Goal: Transaction & Acquisition: Purchase product/service

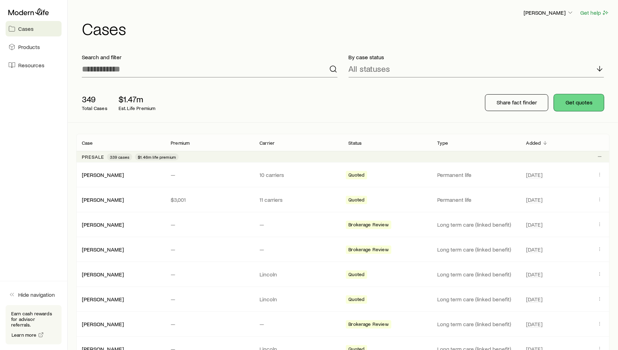
click at [573, 106] on button "Get quotes" at bounding box center [579, 102] width 50 height 17
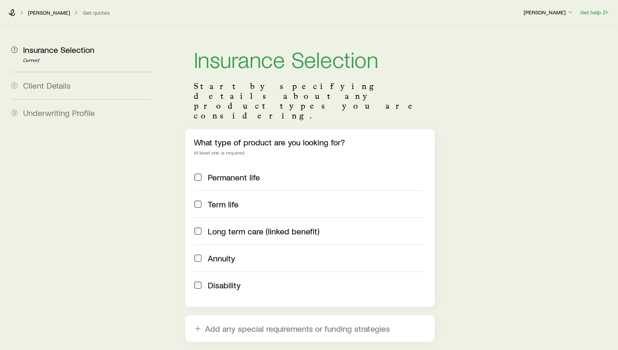
click at [223, 226] on span "Long term care (linked benefit)" at bounding box center [264, 231] width 112 height 10
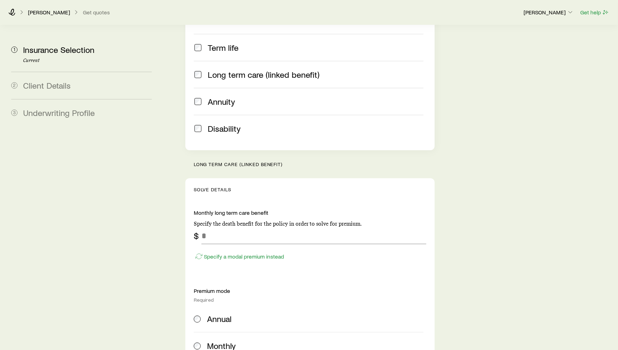
scroll to position [227, 0]
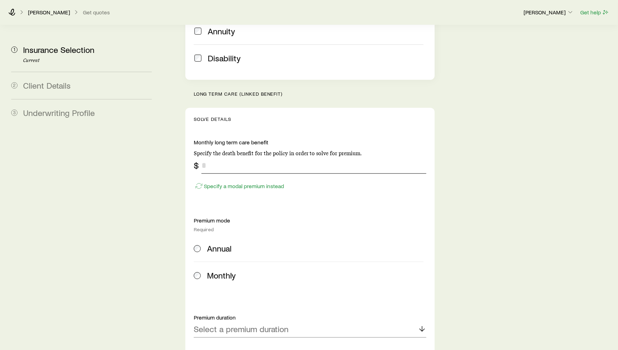
click at [212, 157] on input "tel" at bounding box center [314, 165] width 225 height 17
type input "*****"
click at [218, 243] on span "Annual" at bounding box center [219, 248] width 24 height 10
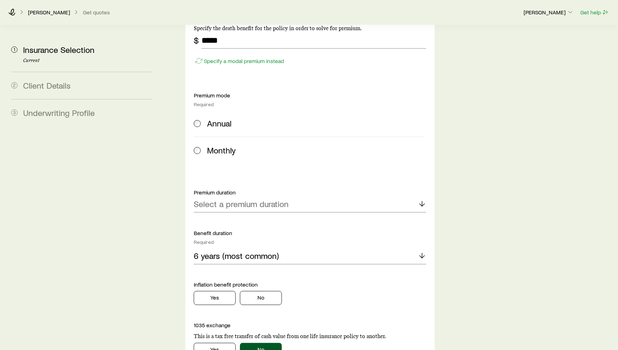
scroll to position [447, 0]
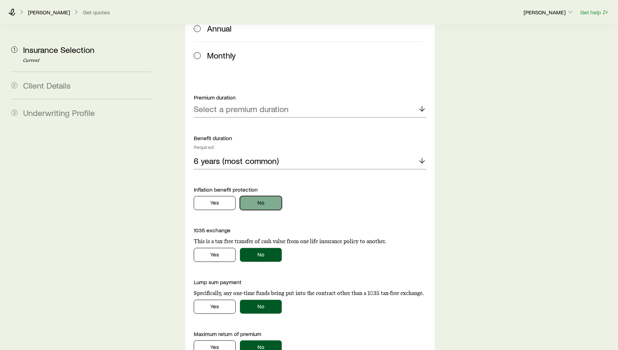
click at [261, 196] on button "No" at bounding box center [261, 203] width 42 height 14
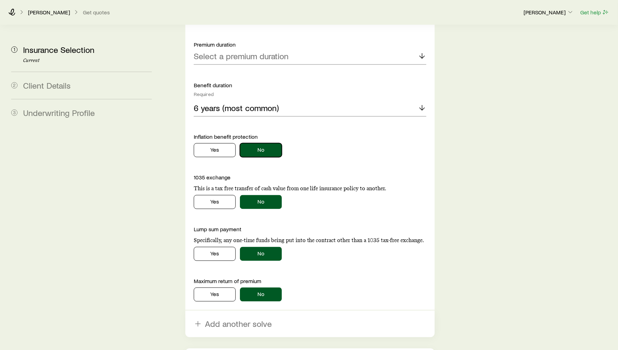
scroll to position [419, 0]
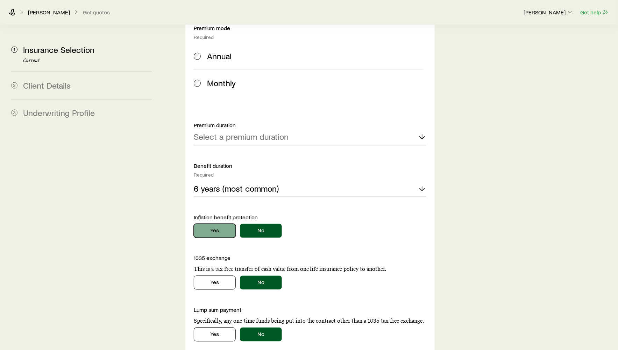
click at [220, 224] on button "Yes" at bounding box center [215, 231] width 42 height 14
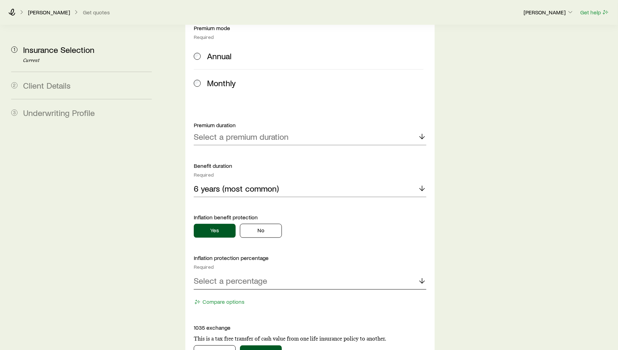
click at [242, 276] on p "Select a percentage" at bounding box center [230, 281] width 73 height 10
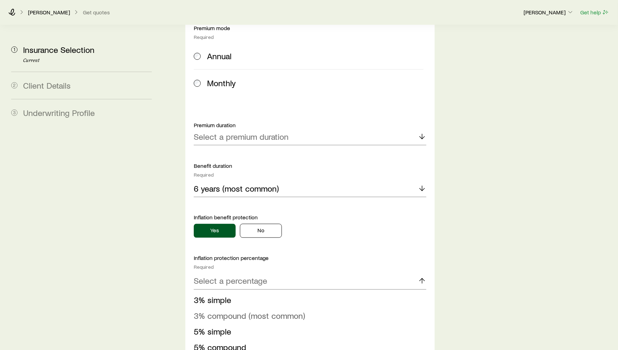
click at [247, 310] on span "3% compound (most common)" at bounding box center [249, 315] width 111 height 10
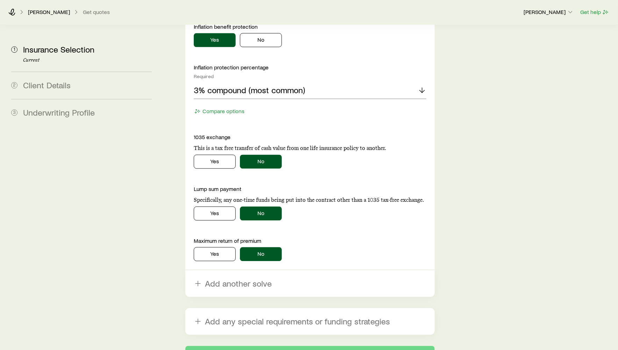
scroll to position [615, 0]
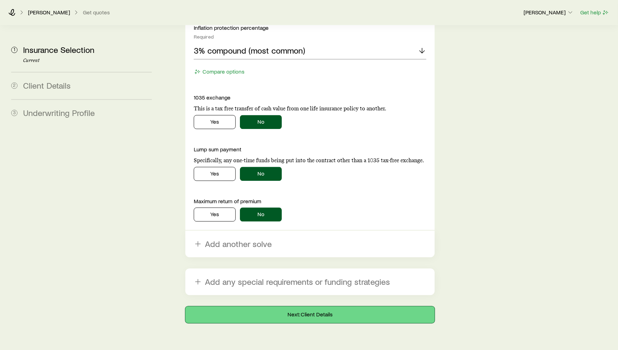
click at [313, 306] on button "Next: Client Details" at bounding box center [310, 314] width 250 height 17
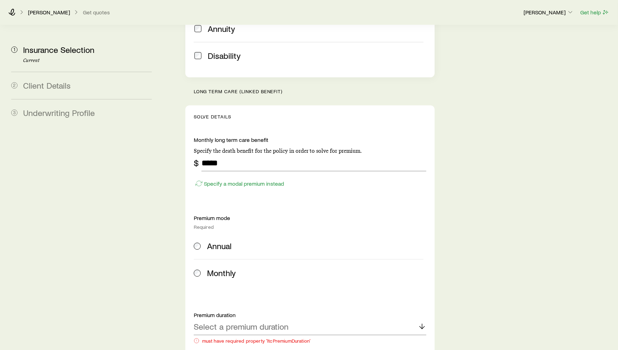
scroll to position [386, 0]
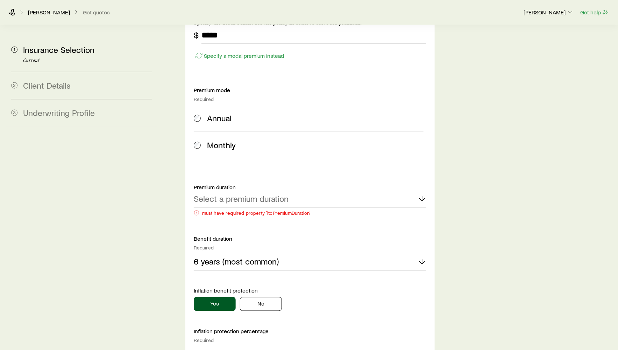
click at [263, 194] on p "Select a premium duration" at bounding box center [241, 199] width 95 height 10
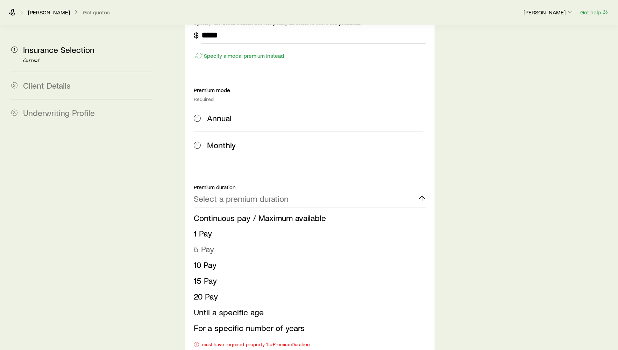
click at [254, 241] on li "5 Pay" at bounding box center [308, 249] width 229 height 16
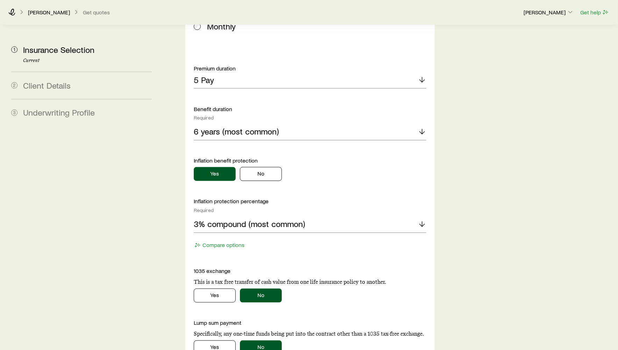
scroll to position [643, 0]
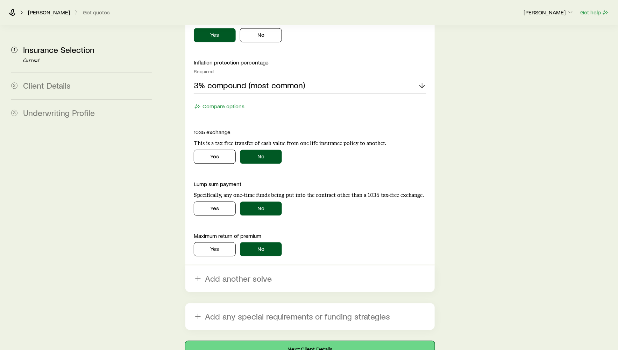
click at [343, 341] on button "Next: Client Details" at bounding box center [310, 349] width 250 height 17
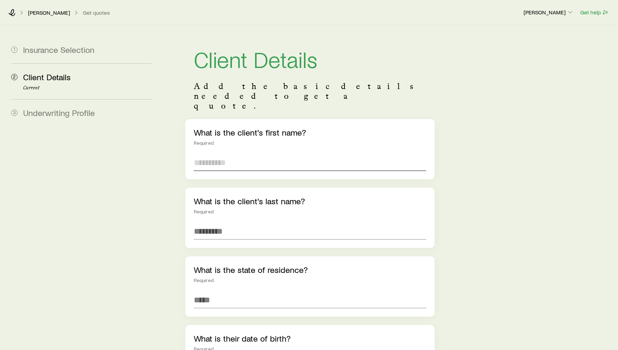
click at [255, 154] on input "text" at bounding box center [310, 162] width 233 height 17
type input "****"
type input "********"
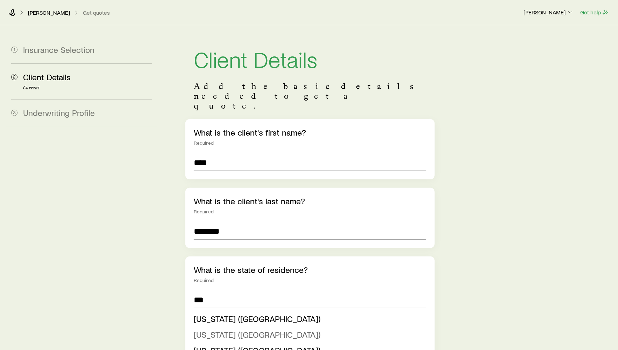
click at [230, 329] on span "New Jersey (NJ)" at bounding box center [257, 334] width 127 height 10
type input "**********"
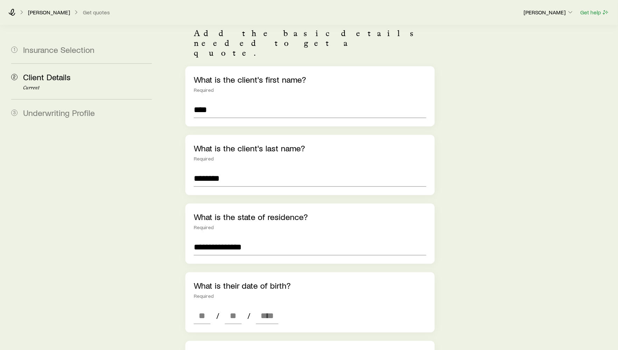
scroll to position [143, 0]
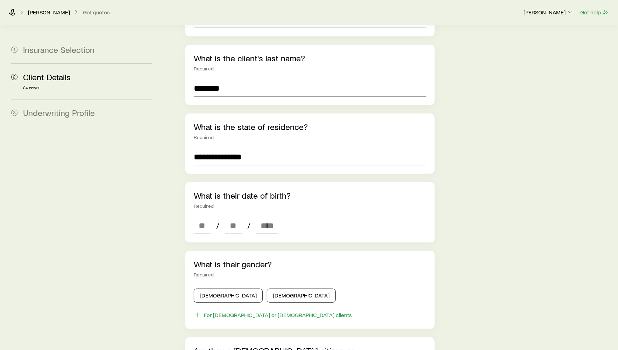
click at [202, 214] on div "What is their date of birth? Required / /" at bounding box center [310, 212] width 250 height 60
click at [202, 217] on input at bounding box center [202, 225] width 17 height 17
type input "**"
type input "****"
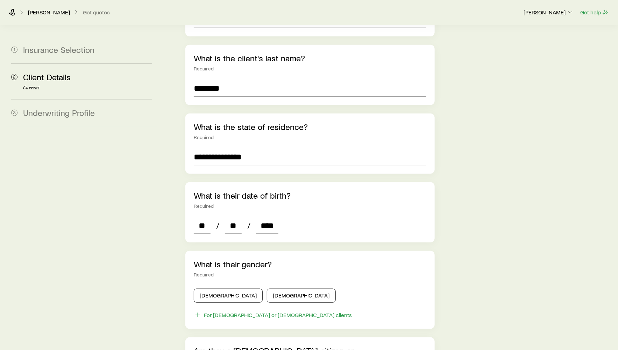
type input "*"
type input "****"
click at [203, 286] on div "Male Female" at bounding box center [310, 294] width 233 height 17
click at [202, 288] on button "Male" at bounding box center [228, 295] width 69 height 14
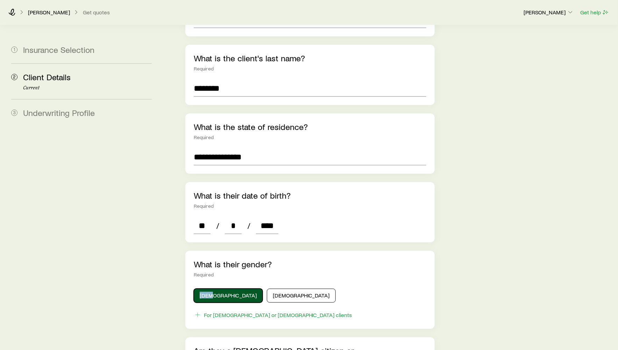
scroll to position [296, 0]
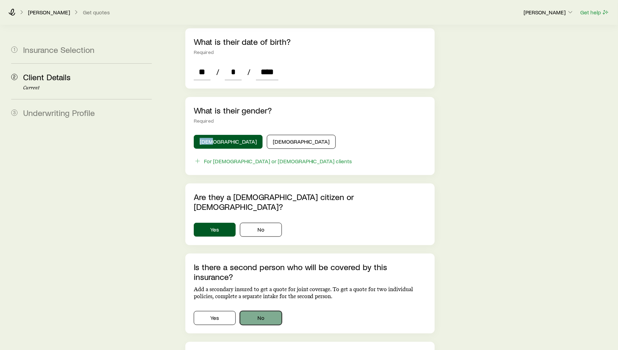
click at [257, 311] on button "No" at bounding box center [261, 318] width 42 height 14
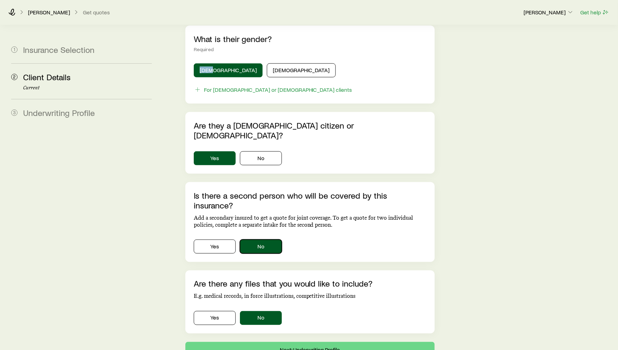
scroll to position [394, 0]
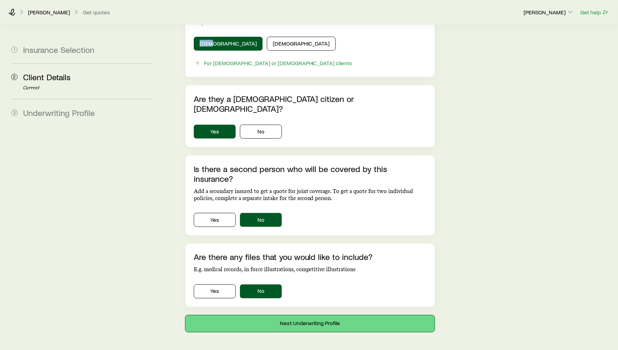
click at [279, 315] on button "Next: Underwriting Profile" at bounding box center [310, 323] width 250 height 17
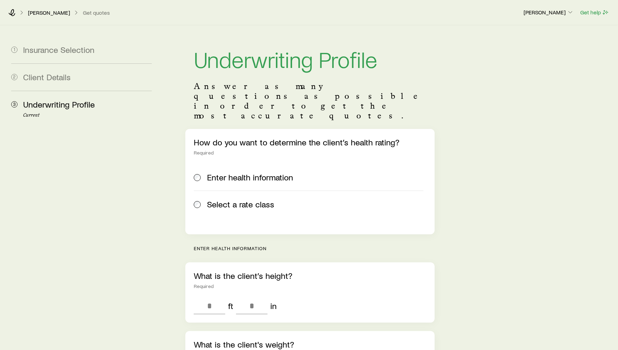
click at [249, 190] on label "Select a rate class" at bounding box center [309, 203] width 230 height 27
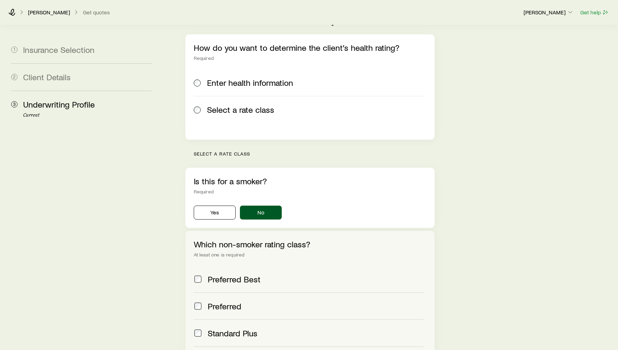
scroll to position [198, 0]
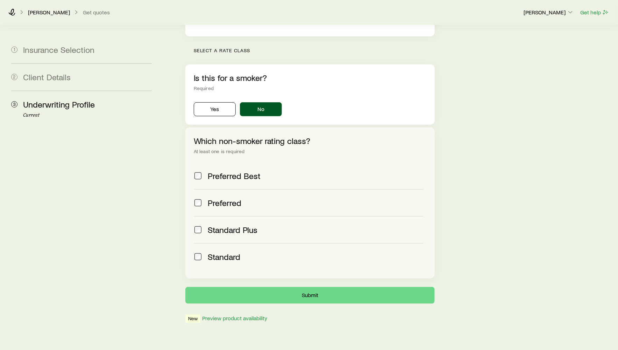
click at [251, 162] on label "Preferred Best" at bounding box center [309, 175] width 230 height 27
click at [202, 252] on span at bounding box center [198, 257] width 8 height 10
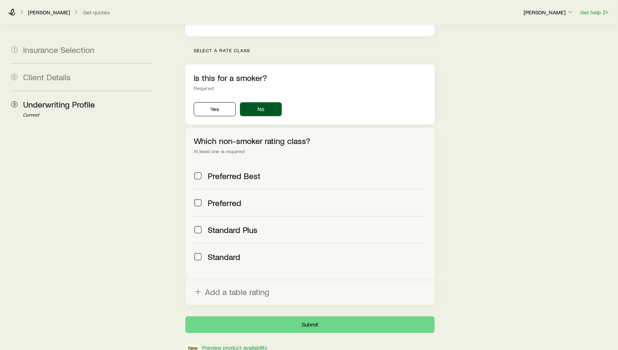
click at [203, 171] on div "Preferred Best" at bounding box center [309, 176] width 230 height 10
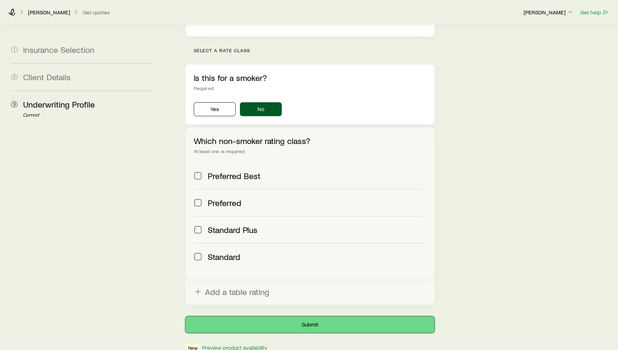
click at [271, 316] on button "Submit" at bounding box center [310, 324] width 250 height 17
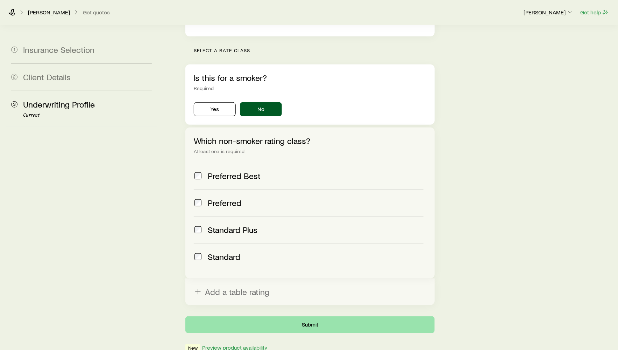
scroll to position [0, 0]
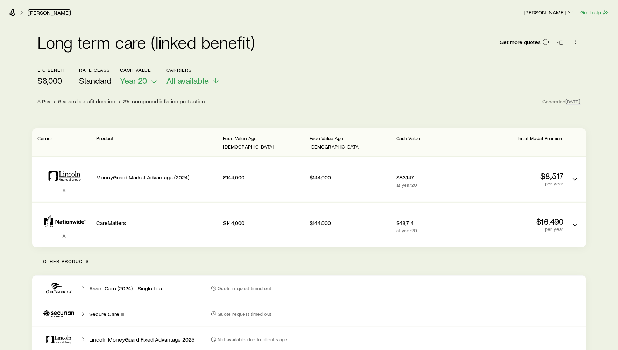
click at [33, 9] on link "[PERSON_NAME]" at bounding box center [49, 12] width 43 height 7
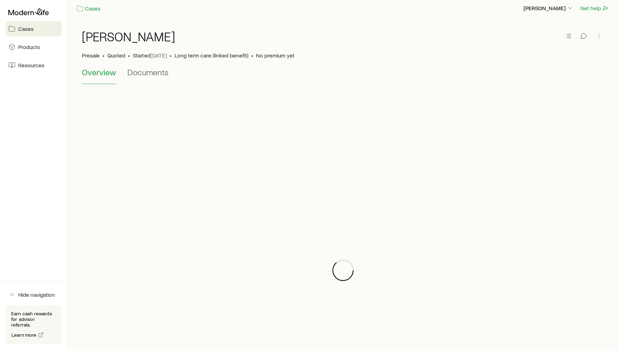
scroll to position [6, 0]
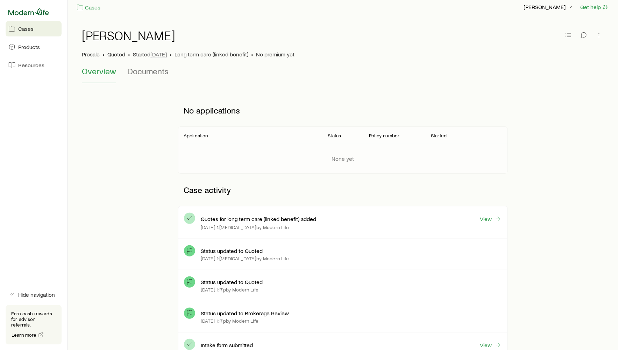
click at [41, 13] on icon at bounding box center [28, 11] width 41 height 7
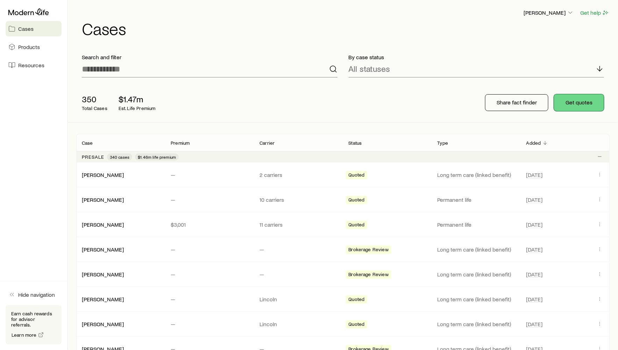
click at [585, 105] on button "Get quotes" at bounding box center [579, 102] width 50 height 17
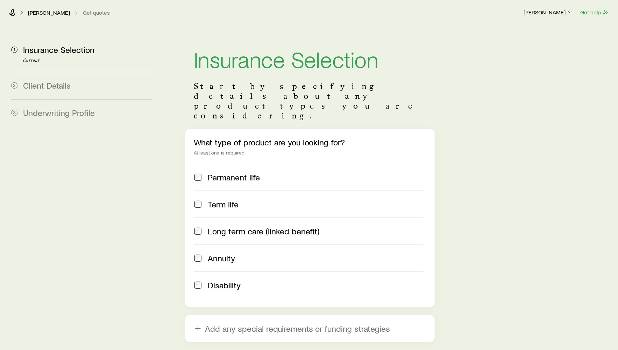
click at [246, 226] on span "Long term care (linked benefit)" at bounding box center [264, 231] width 112 height 10
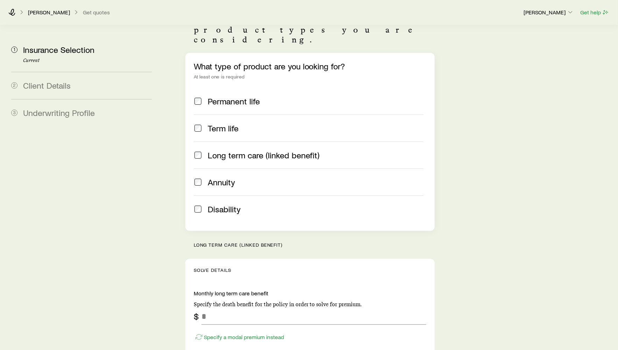
scroll to position [156, 0]
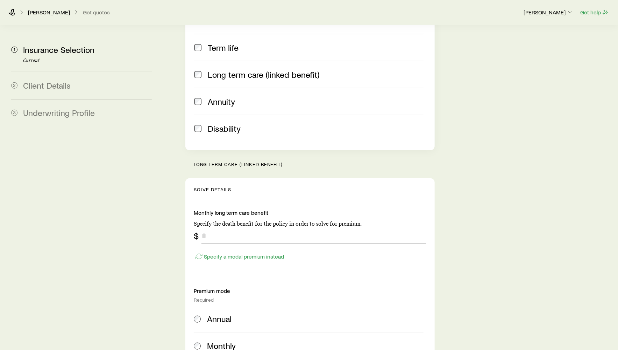
click at [240, 227] on input "tel" at bounding box center [314, 235] width 225 height 17
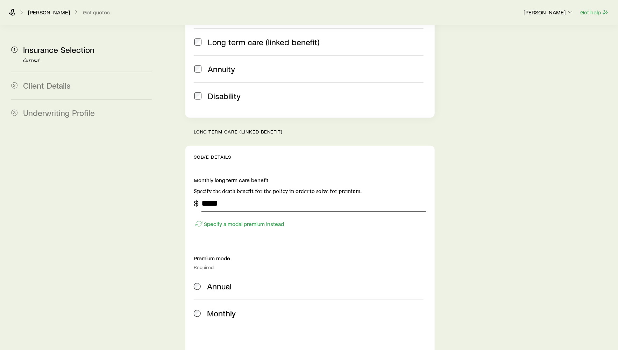
scroll to position [226, 0]
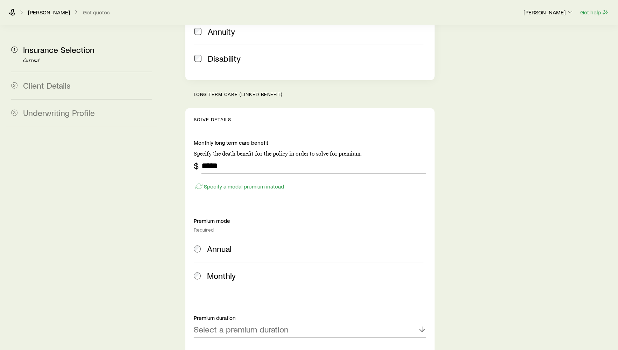
type input "*****"
click at [237, 235] on label "Annual" at bounding box center [309, 248] width 230 height 27
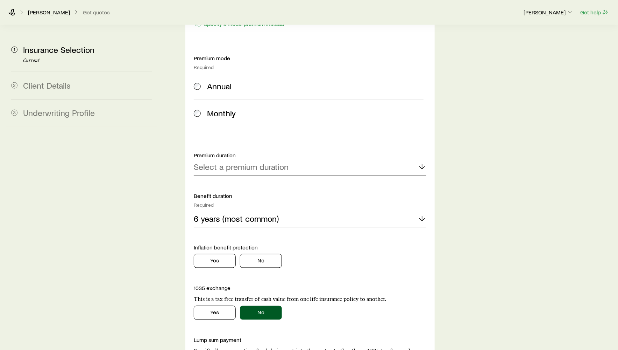
click at [268, 159] on div "Select a premium duration" at bounding box center [310, 167] width 233 height 17
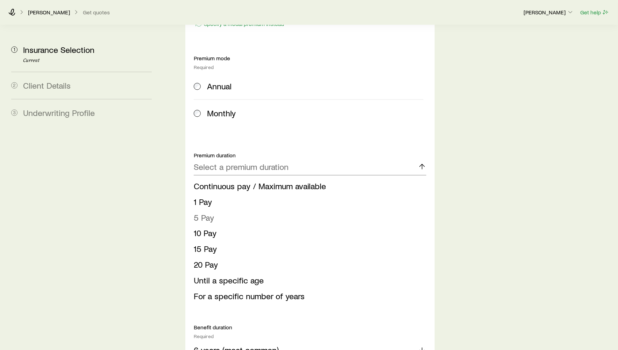
click at [249, 210] on li "5 Pay" at bounding box center [308, 218] width 229 height 16
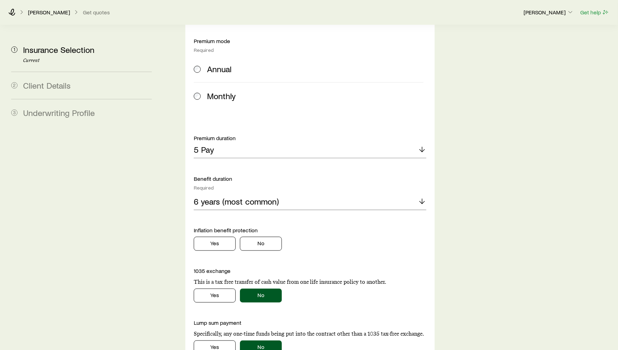
scroll to position [414, 0]
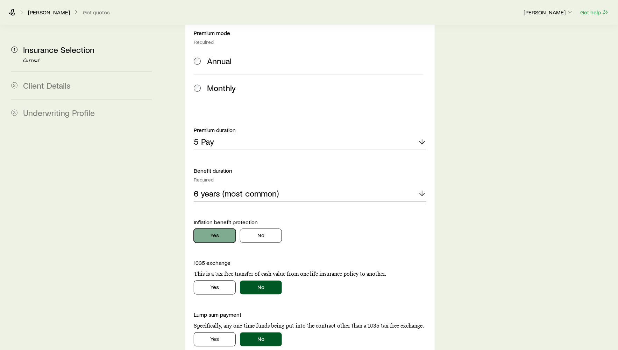
click at [221, 229] on button "Yes" at bounding box center [215, 236] width 42 height 14
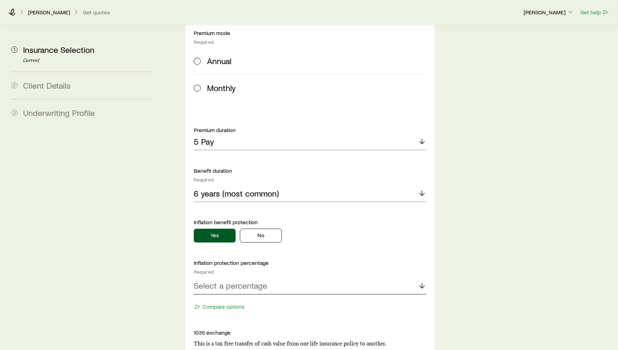
click at [241, 281] on p "Select a percentage" at bounding box center [230, 286] width 73 height 10
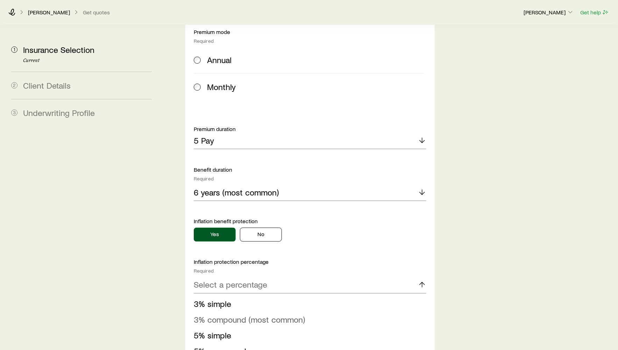
click at [237, 314] on span "3% compound (most common)" at bounding box center [249, 319] width 111 height 10
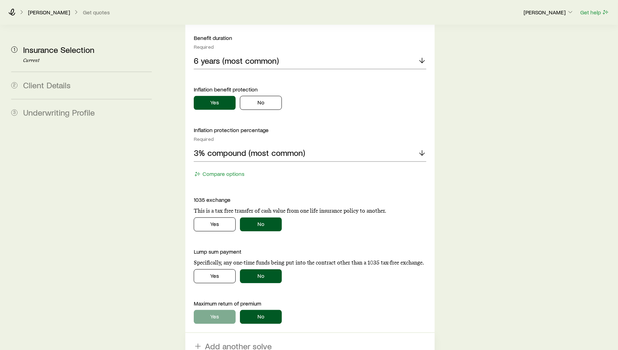
scroll to position [639, 0]
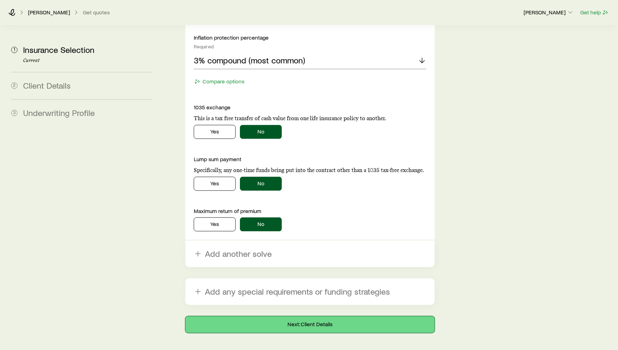
click at [262, 316] on button "Next: Client Details" at bounding box center [310, 324] width 250 height 17
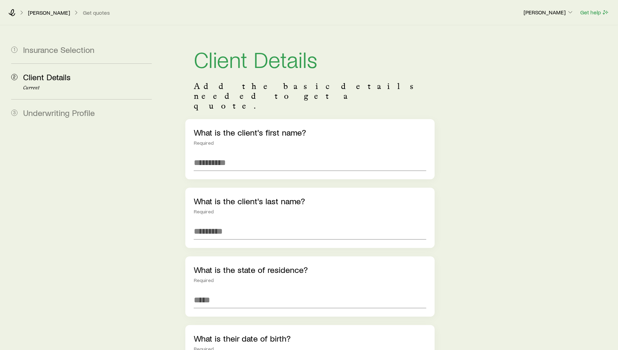
click at [242, 133] on div "What is the client's first name? Required" at bounding box center [310, 149] width 250 height 60
click at [242, 154] on input "text" at bounding box center [310, 162] width 233 height 17
type input "****"
type input "*"
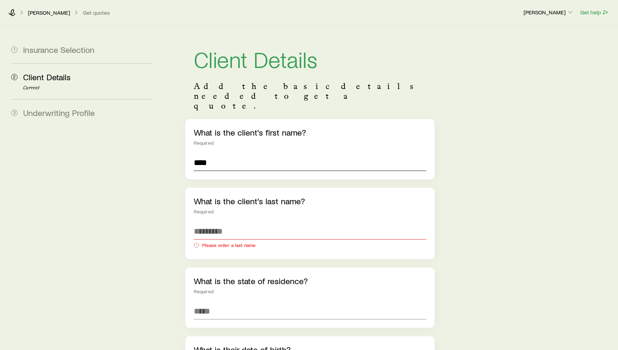
click at [232, 154] on input "****" at bounding box center [310, 162] width 233 height 17
type input "****"
type input "*"
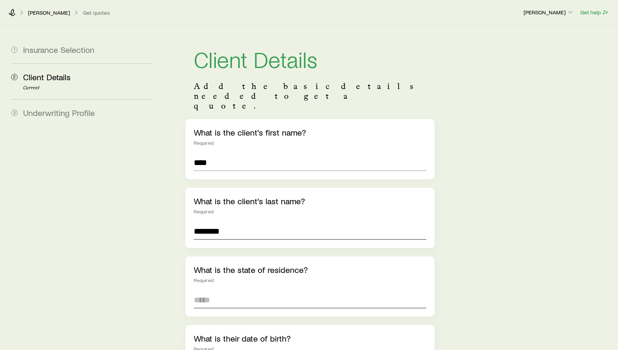
type input "********"
click at [218, 291] on input at bounding box center [310, 299] width 233 height 17
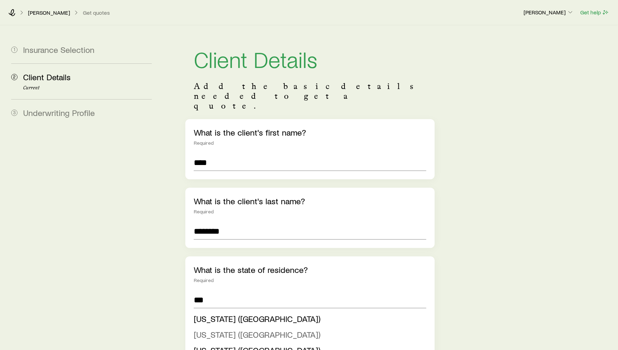
click at [217, 327] on li "New Jersey (NJ)" at bounding box center [308, 335] width 229 height 16
type input "**********"
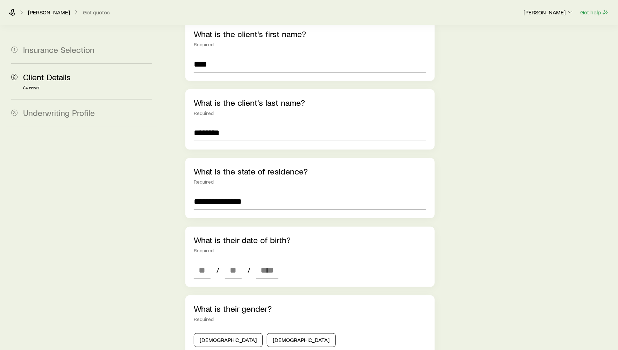
scroll to position [184, 0]
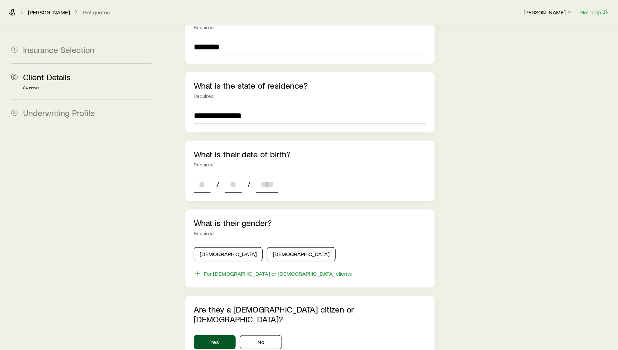
click at [201, 176] on input at bounding box center [202, 184] width 17 height 17
type input "**"
type input "****"
type input "*"
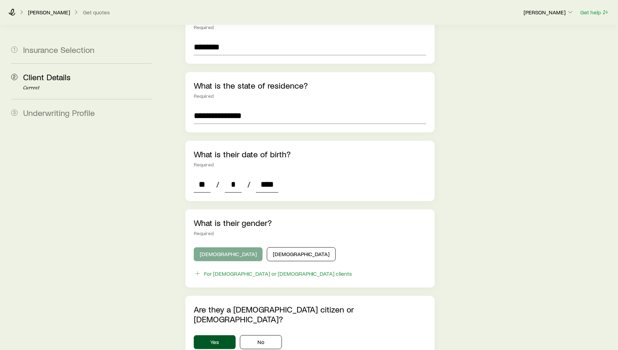
type input "****"
click at [229, 247] on button "Male" at bounding box center [228, 254] width 69 height 14
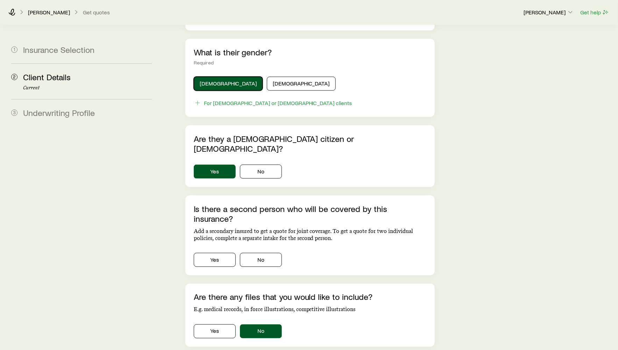
scroll to position [359, 0]
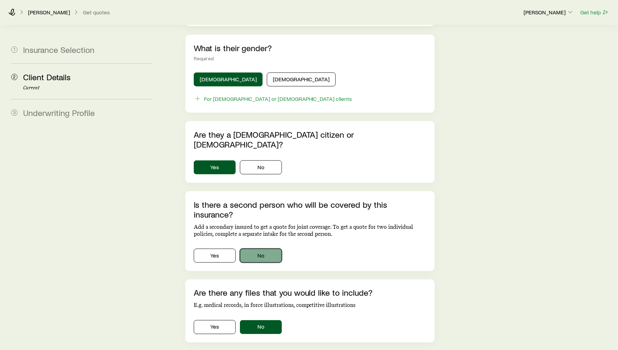
click at [259, 248] on button "No" at bounding box center [261, 255] width 42 height 14
click at [288, 316] on section "**********" at bounding box center [310, 23] width 250 height 687
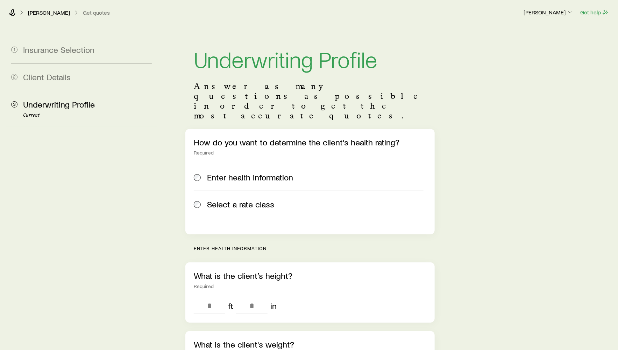
click at [236, 194] on label "Select a rate class" at bounding box center [309, 203] width 230 height 27
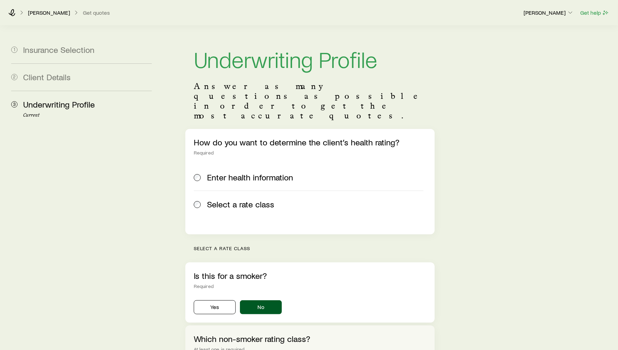
scroll to position [198, 0]
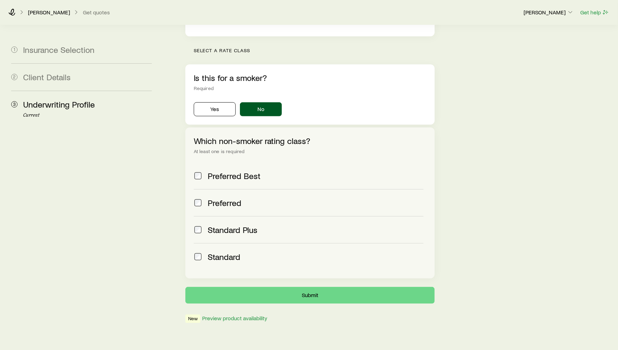
click at [215, 243] on label "Standard" at bounding box center [309, 256] width 230 height 27
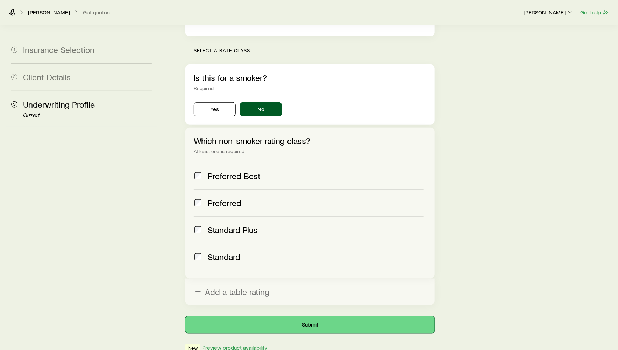
click at [259, 316] on button "Submit" at bounding box center [310, 324] width 250 height 17
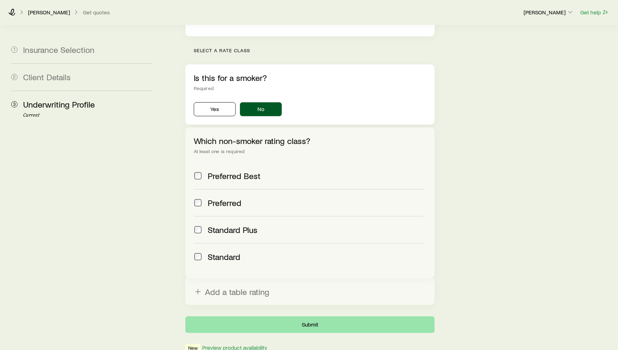
scroll to position [0, 0]
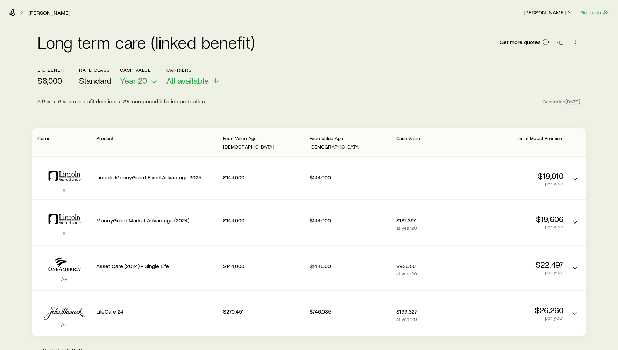
click at [260, 102] on div "5 Pay • 6 years benefit duration • 3% compound inflation protection" at bounding box center [290, 101] width 505 height 7
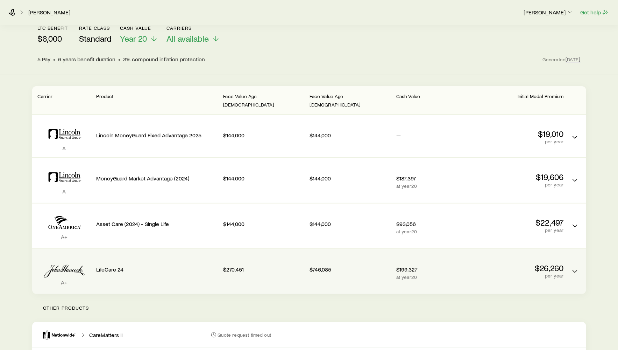
scroll to position [44, 0]
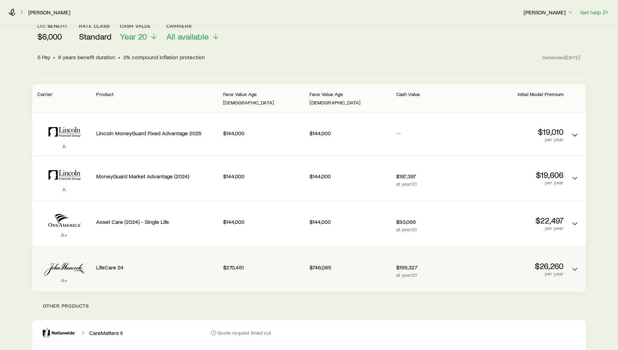
click at [428, 264] on p "$199,327" at bounding box center [437, 267] width 81 height 7
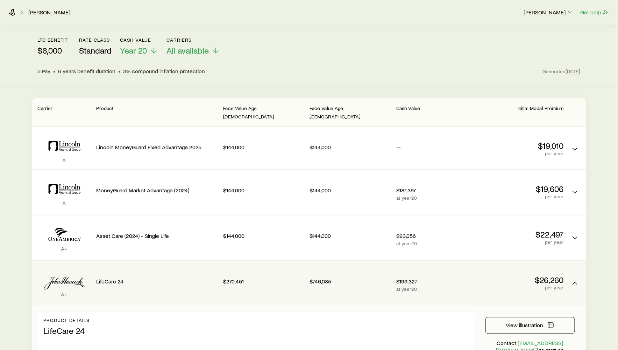
scroll to position [27, 0]
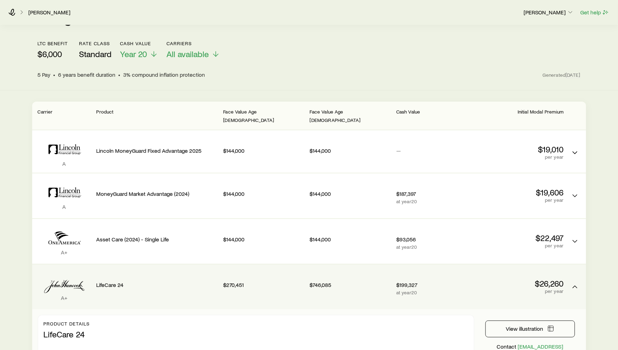
click at [428, 270] on div "$199,327 at year 20" at bounding box center [437, 287] width 81 height 34
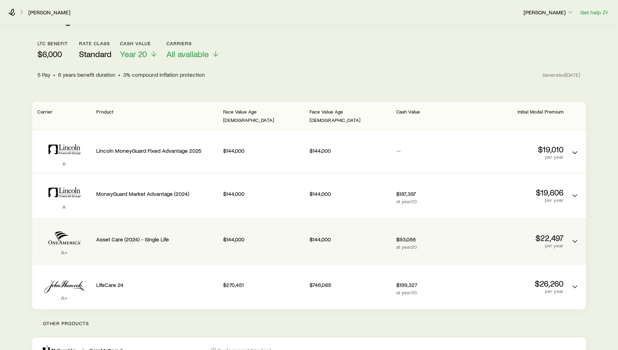
click at [426, 244] on p "at year 20" at bounding box center [437, 247] width 81 height 6
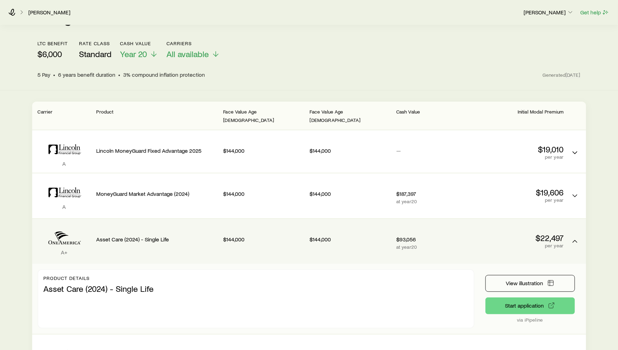
click at [426, 244] on p "at year 20" at bounding box center [437, 247] width 81 height 6
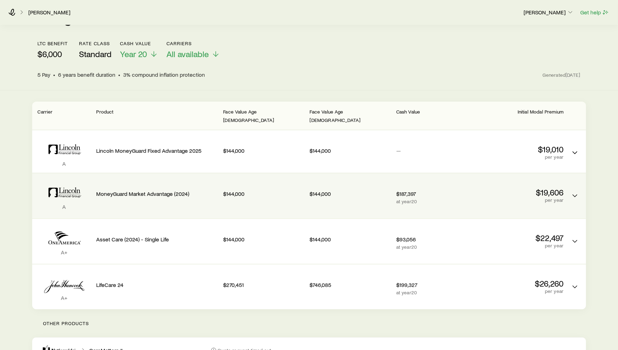
click at [425, 198] on p "at year 20" at bounding box center [437, 201] width 81 height 6
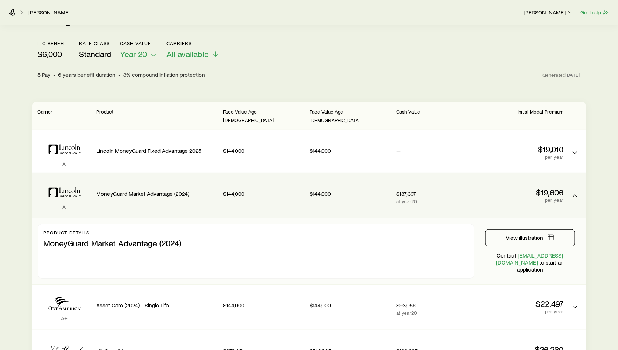
click at [425, 198] on p "at year 20" at bounding box center [437, 201] width 81 height 6
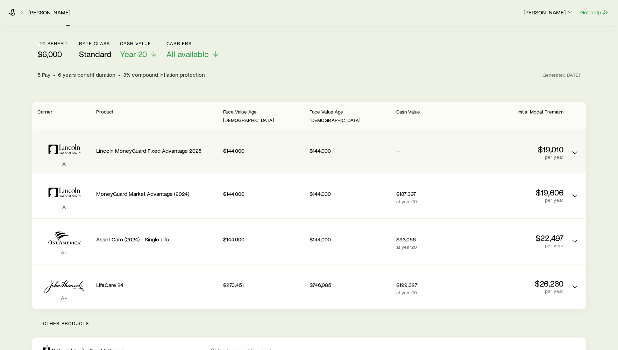
click at [411, 136] on div "—" at bounding box center [437, 149] width 81 height 27
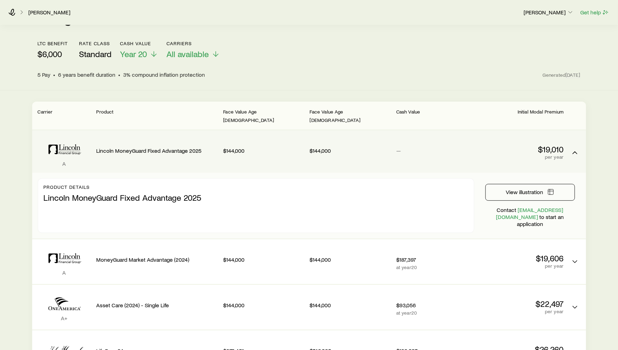
click at [411, 136] on div "—" at bounding box center [437, 149] width 81 height 27
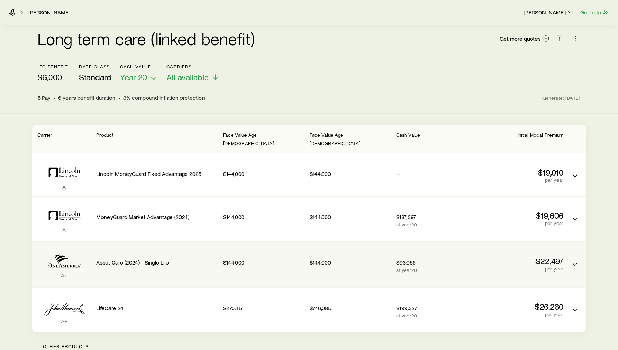
scroll to position [0, 0]
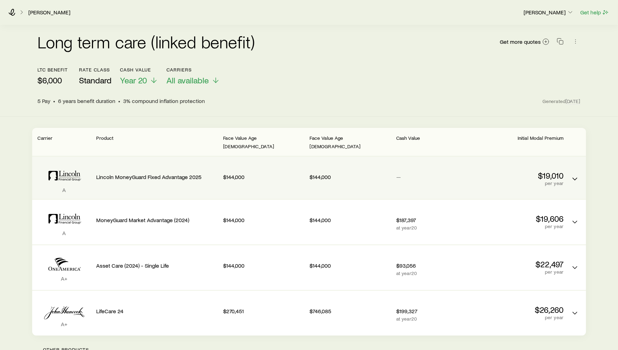
click at [265, 183] on div "$144,000" at bounding box center [263, 177] width 81 height 31
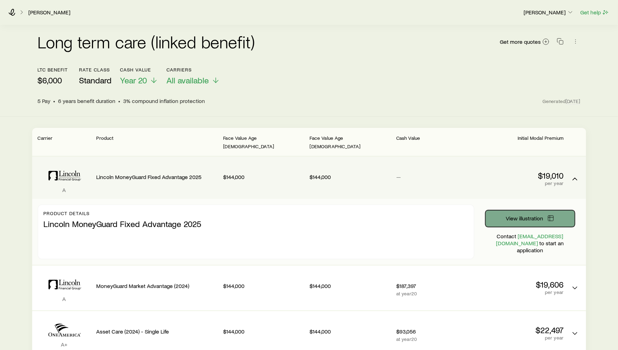
click at [565, 212] on button "View illustration" at bounding box center [531, 218] width 90 height 17
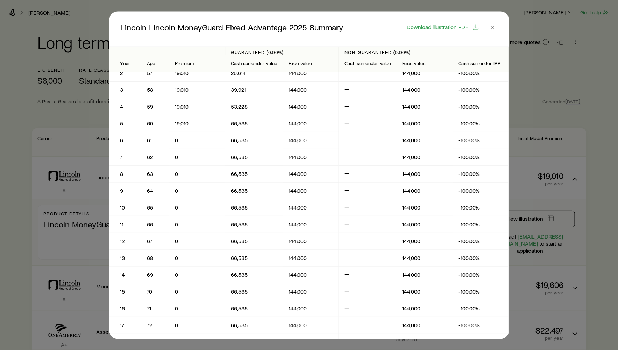
scroll to position [0, 0]
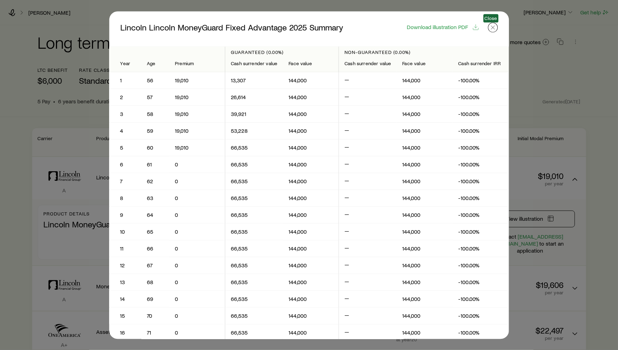
click at [494, 27] on icon "button" at bounding box center [493, 27] width 7 height 7
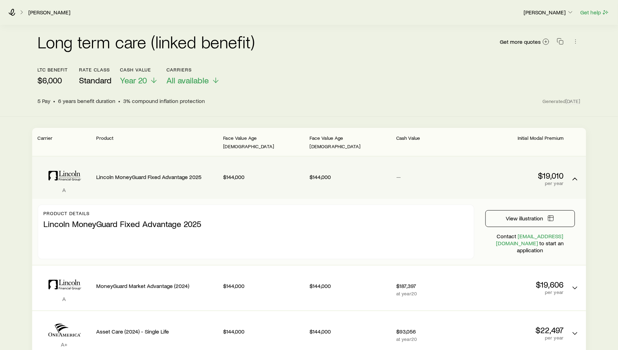
click at [443, 173] on div "—" at bounding box center [437, 175] width 81 height 27
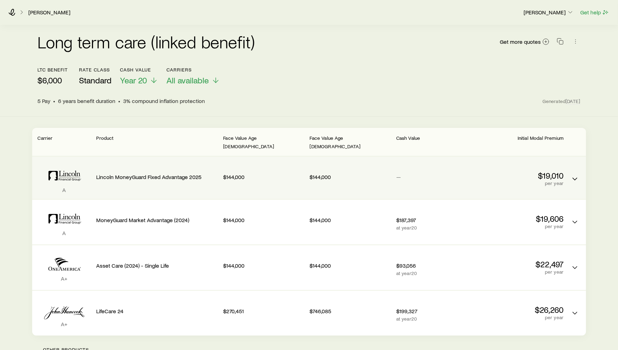
click at [412, 162] on div "—" at bounding box center [437, 175] width 81 height 27
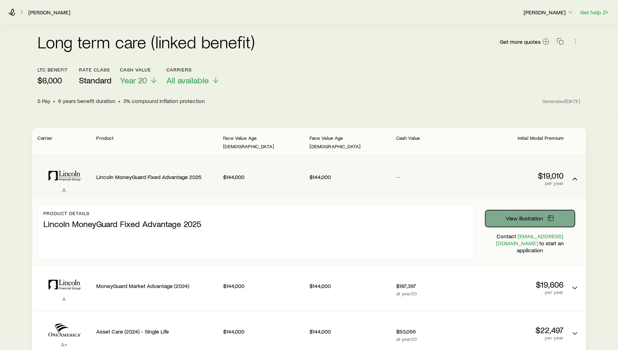
click at [507, 215] on span "View illustration" at bounding box center [524, 218] width 37 height 6
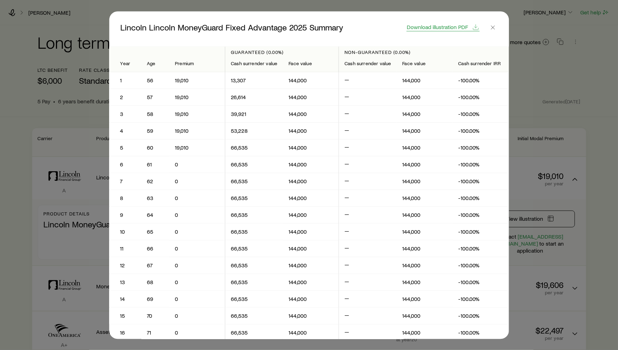
click at [434, 27] on span "Download illustration PDF" at bounding box center [437, 27] width 61 height 6
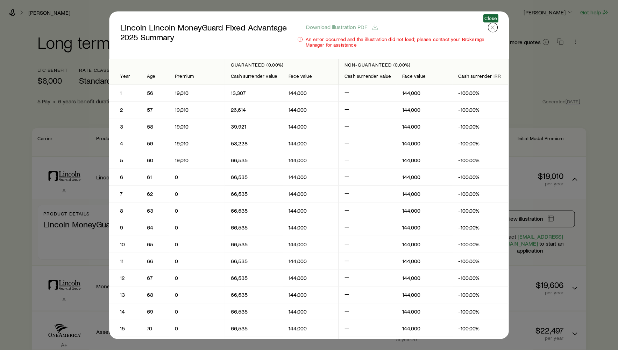
click at [492, 31] on button "button" at bounding box center [493, 27] width 10 height 10
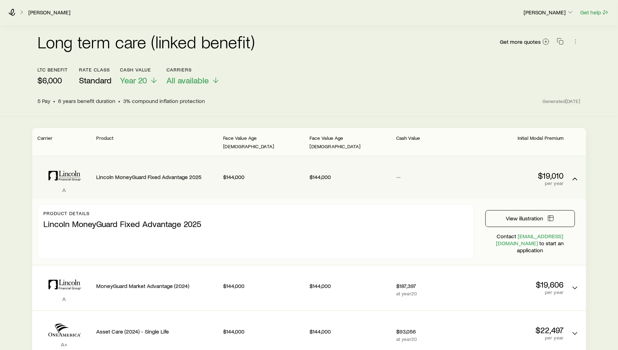
click at [516, 182] on div "$19,010 per year" at bounding box center [523, 177] width 81 height 31
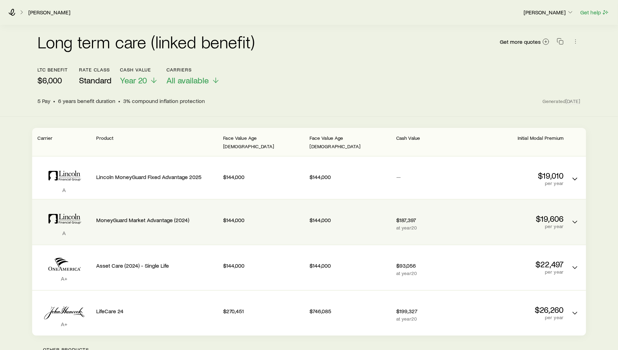
click at [516, 223] on p "per year" at bounding box center [523, 226] width 81 height 6
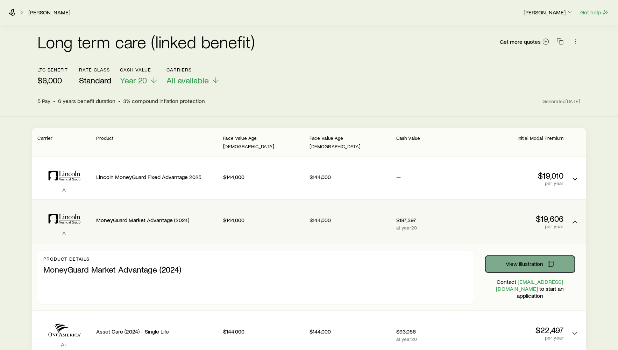
click at [518, 255] on button "View illustration" at bounding box center [531, 263] width 90 height 17
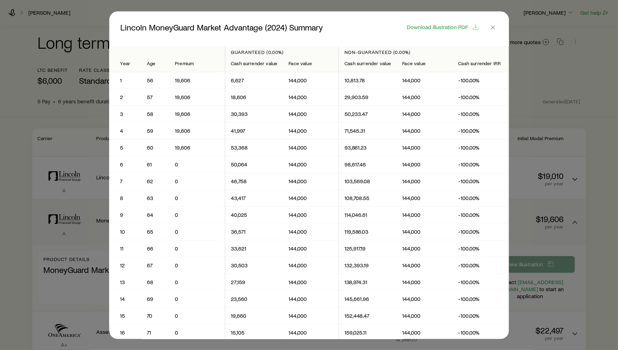
scroll to position [0, 0]
click at [438, 27] on span "Download illustration PDF" at bounding box center [437, 27] width 61 height 6
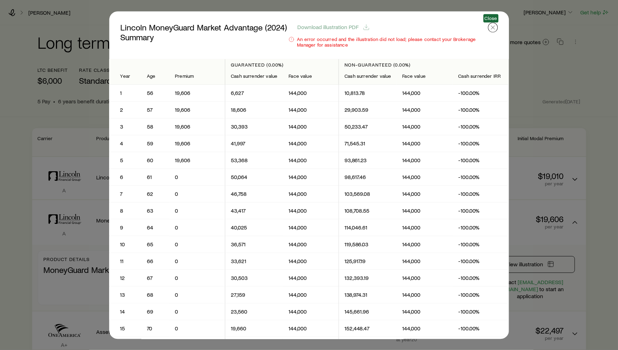
click at [491, 27] on line "button" at bounding box center [492, 27] width 3 height 3
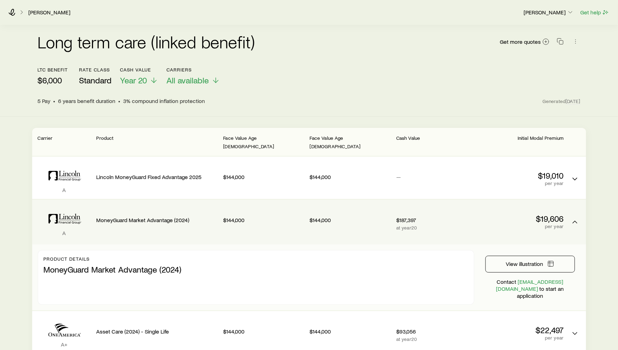
click at [469, 199] on div "A MoneyGuard Market Advantage (2024) $144,000 $144,000 $187,397 at year 20 $19,…" at bounding box center [309, 221] width 554 height 45
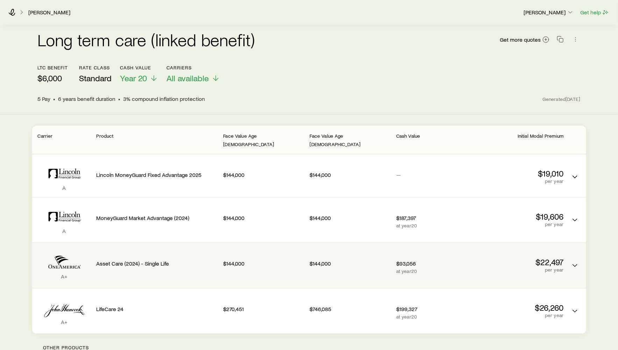
scroll to position [0, 0]
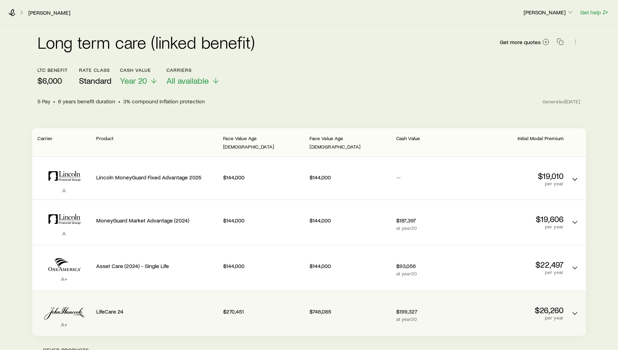
click at [268, 310] on div "$270,451" at bounding box center [263, 309] width 81 height 27
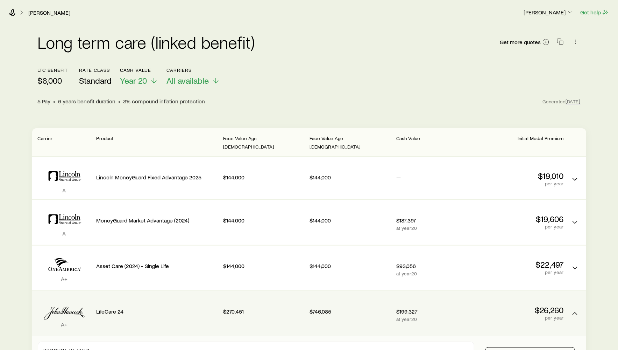
click at [268, 310] on div "$270,451" at bounding box center [263, 309] width 81 height 27
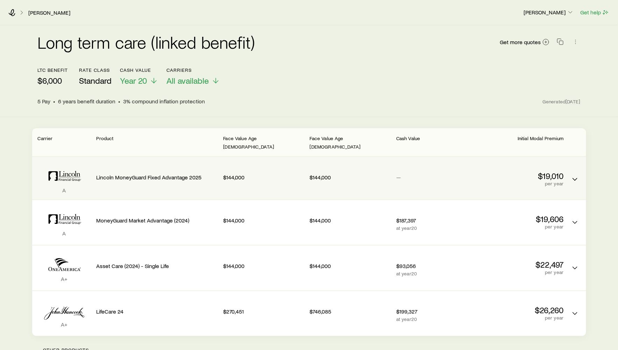
click at [450, 177] on div "—" at bounding box center [437, 175] width 81 height 27
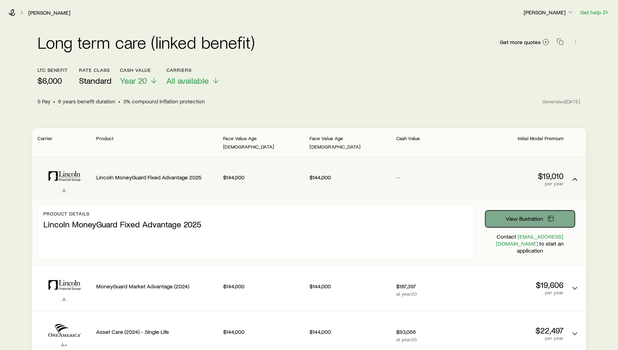
click at [525, 216] on span "View illustration" at bounding box center [524, 219] width 37 height 6
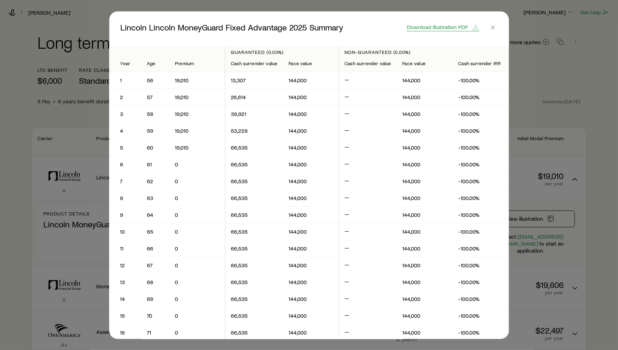
click at [440, 29] on span "Download illustration PDF" at bounding box center [437, 27] width 61 height 6
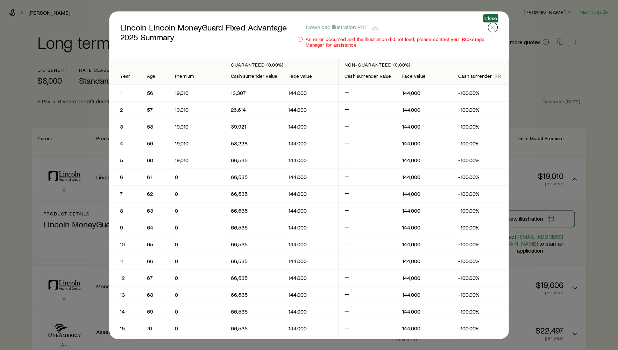
click at [491, 30] on icon "button" at bounding box center [493, 27] width 7 height 7
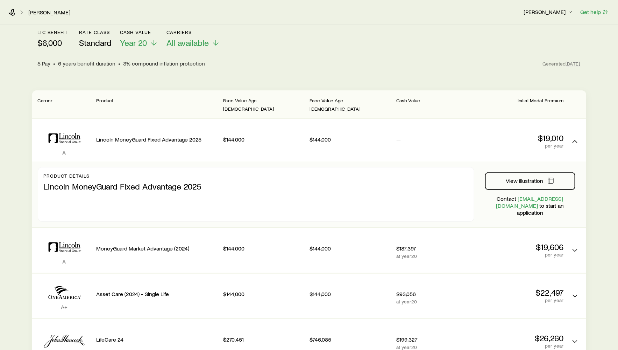
scroll to position [86, 0]
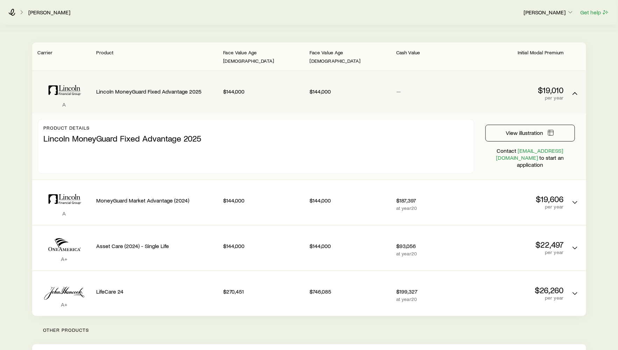
click at [461, 98] on div "—" at bounding box center [437, 92] width 81 height 31
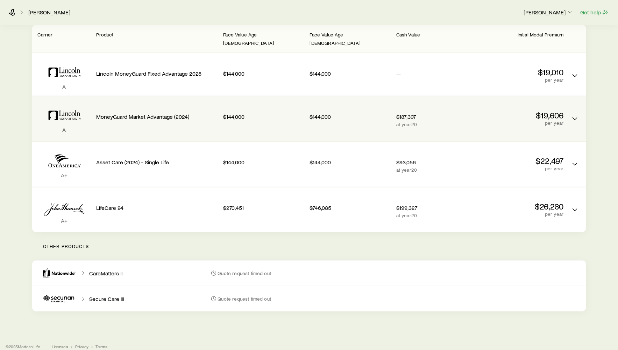
scroll to position [0, 0]
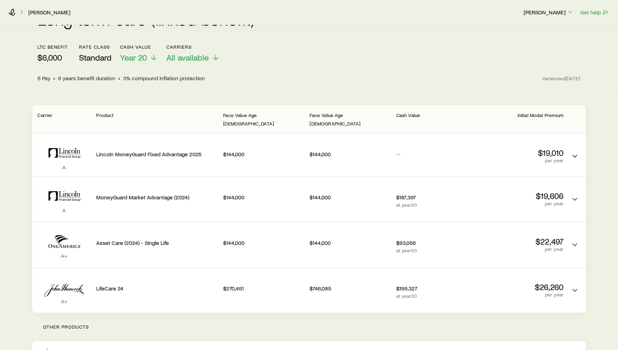
scroll to position [27, 0]
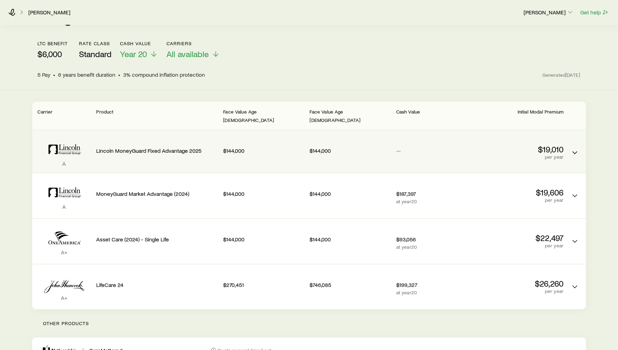
click at [286, 136] on div "$144,000" at bounding box center [263, 149] width 81 height 27
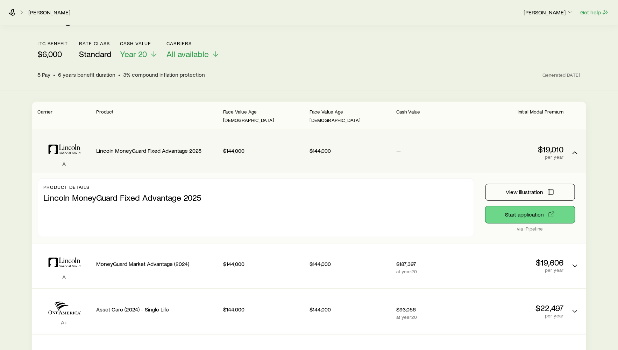
click at [517, 210] on button "Start application" at bounding box center [531, 214] width 90 height 17
click at [407, 155] on div "—" at bounding box center [437, 151] width 81 height 31
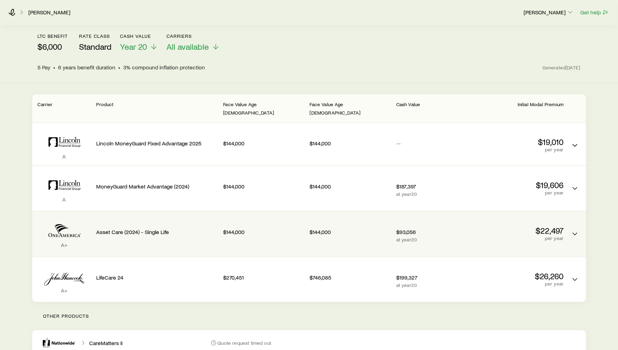
scroll to position [34, 0]
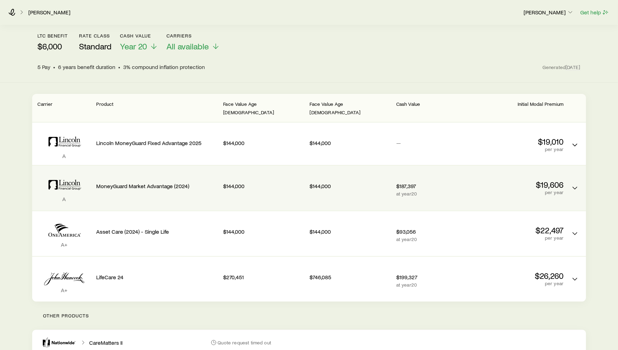
click at [422, 191] on p "at year 20" at bounding box center [437, 194] width 81 height 6
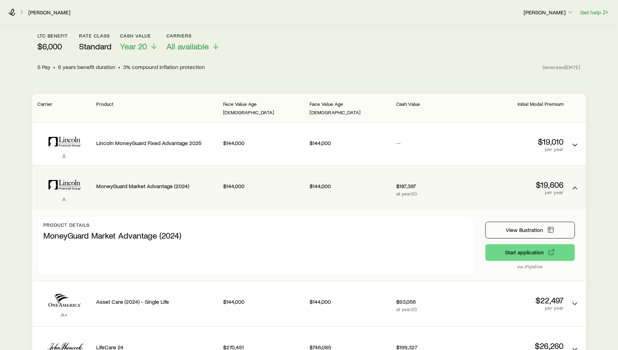
click at [435, 182] on p "$187,397" at bounding box center [437, 185] width 81 height 7
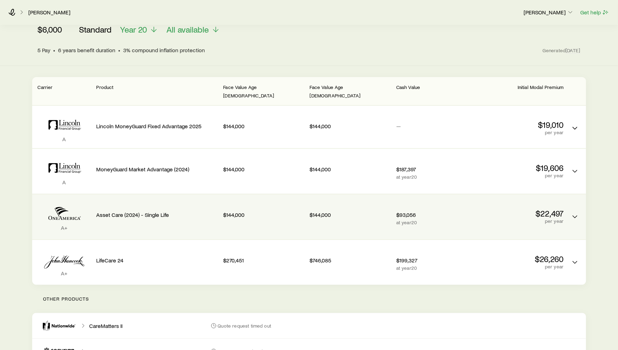
scroll to position [52, 0]
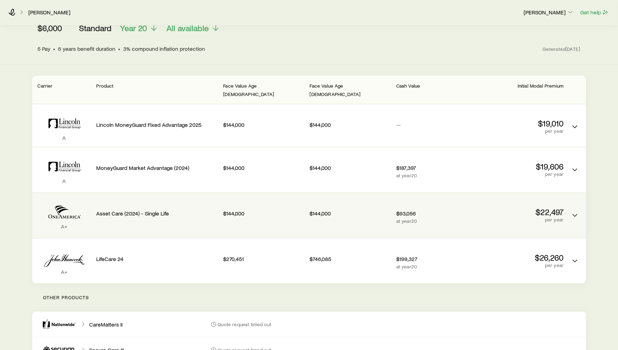
click at [436, 218] on p "at year 20" at bounding box center [437, 221] width 81 height 6
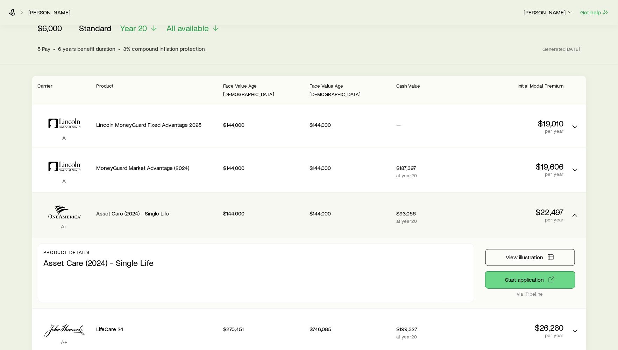
click at [533, 276] on button "Start application" at bounding box center [531, 279] width 90 height 17
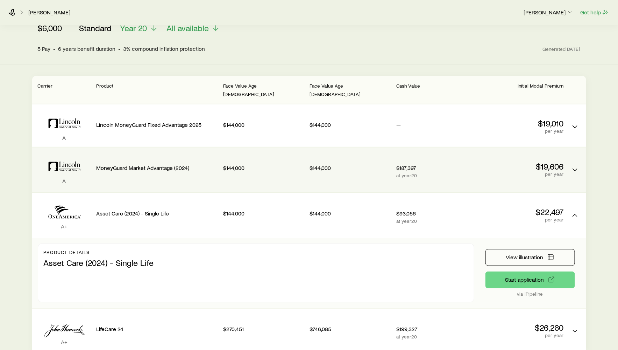
click at [415, 164] on p "$187,397" at bounding box center [437, 167] width 81 height 7
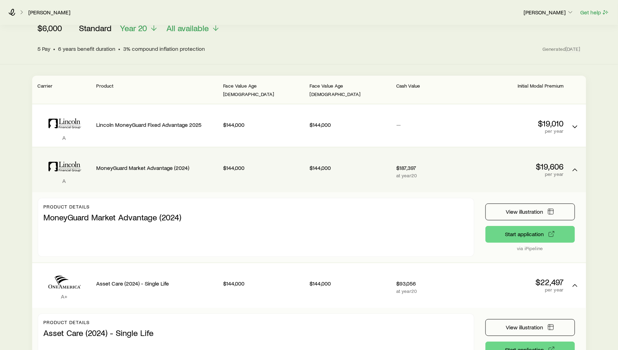
click at [395, 209] on p "MoneyGuard Market Advantage (2024)" at bounding box center [256, 215] width 425 height 13
click at [371, 164] on p "$144,000" at bounding box center [350, 167] width 81 height 7
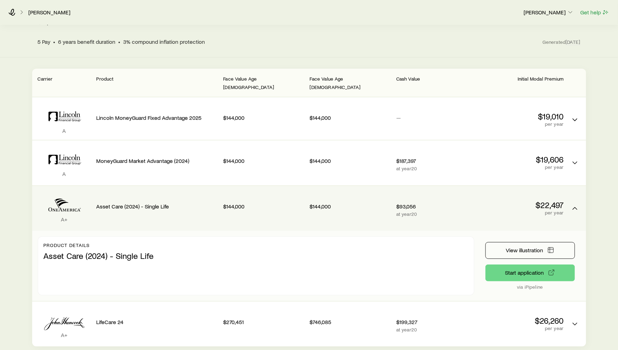
click at [386, 208] on div "$144,000" at bounding box center [350, 204] width 81 height 27
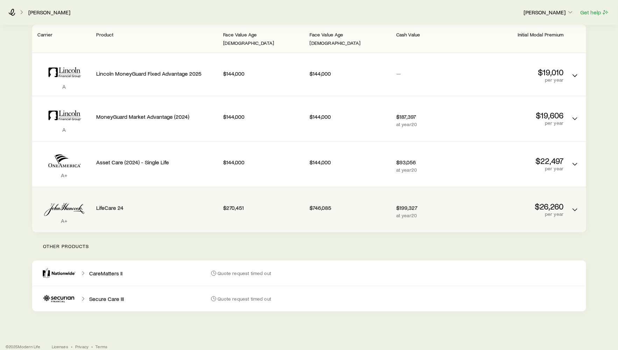
scroll to position [0, 0]
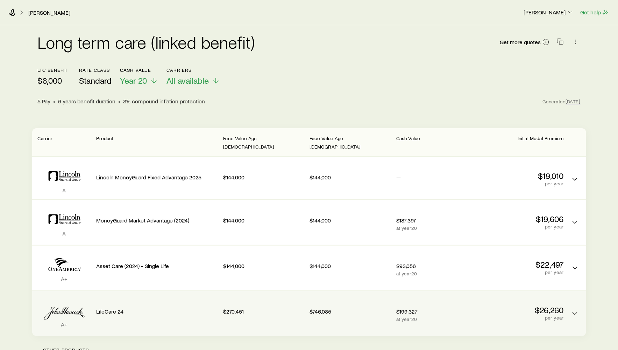
click at [234, 308] on div "$270,451" at bounding box center [263, 309] width 81 height 27
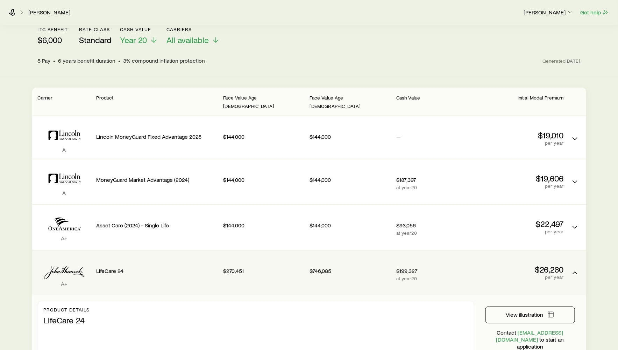
scroll to position [36, 0]
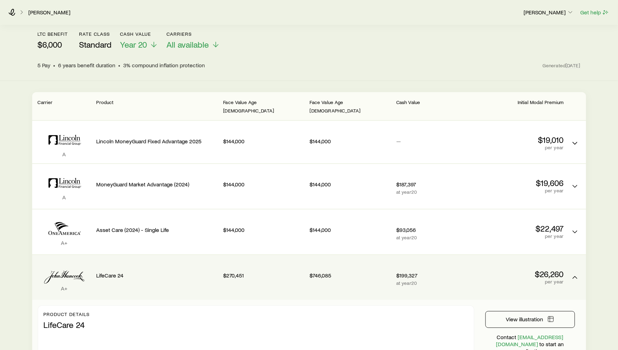
click at [208, 272] on p "LifeCare 24" at bounding box center [157, 275] width 121 height 7
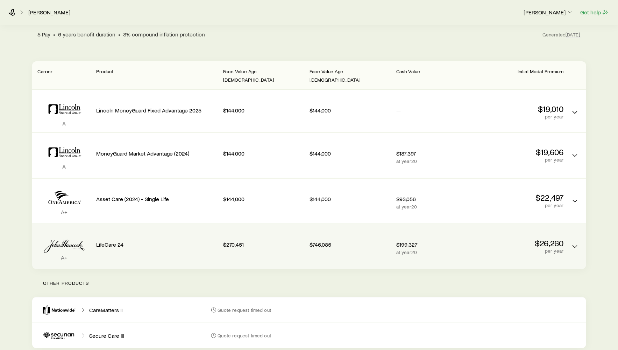
scroll to position [66, 0]
click at [191, 241] on p "LifeCare 24" at bounding box center [157, 244] width 121 height 7
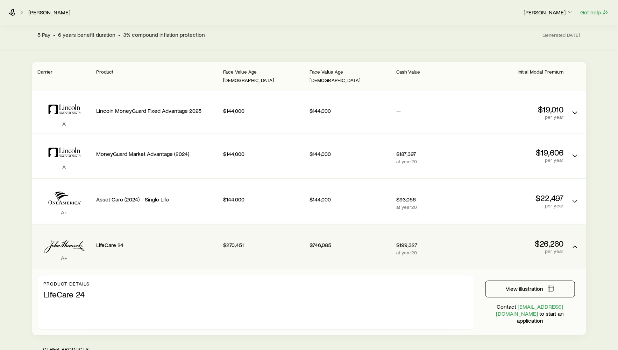
click at [191, 241] on p "LifeCare 24" at bounding box center [157, 244] width 121 height 7
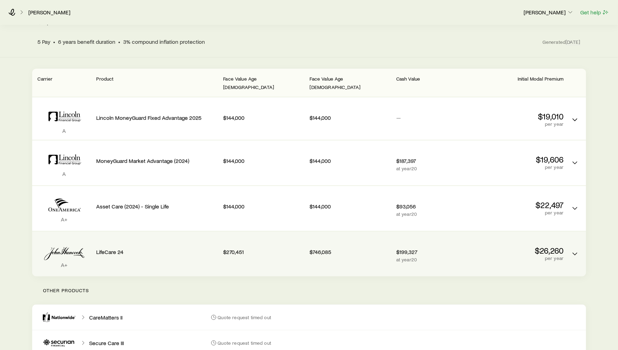
scroll to position [1, 0]
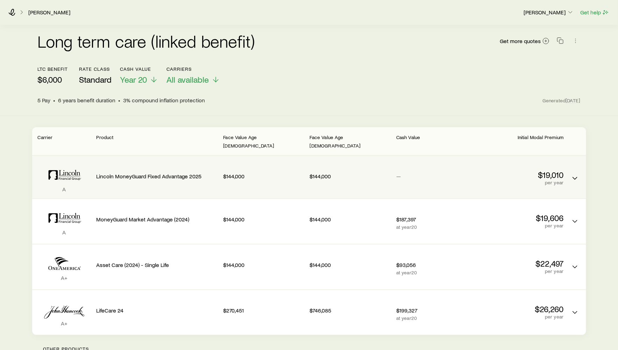
click at [185, 178] on div "Lincoln MoneyGuard Fixed Advantage 2025" at bounding box center [157, 174] width 121 height 27
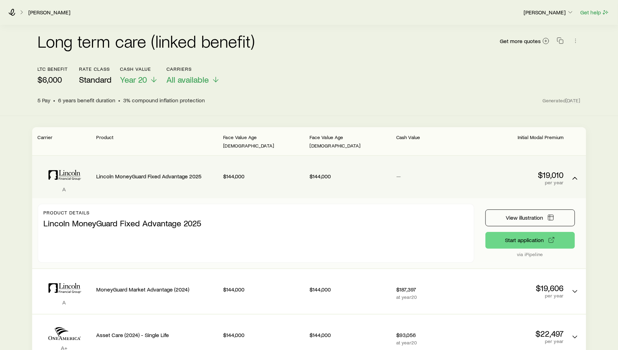
click at [185, 178] on div "Lincoln MoneyGuard Fixed Advantage 2025" at bounding box center [157, 174] width 121 height 27
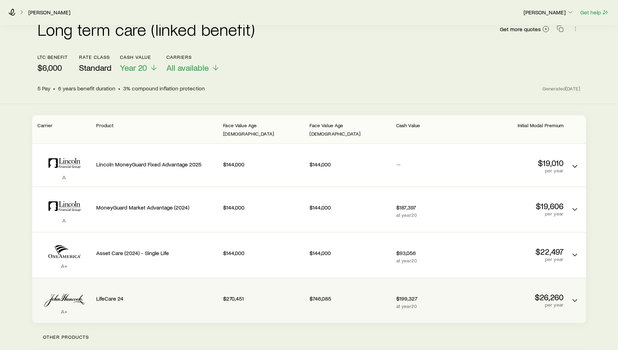
scroll to position [13, 0]
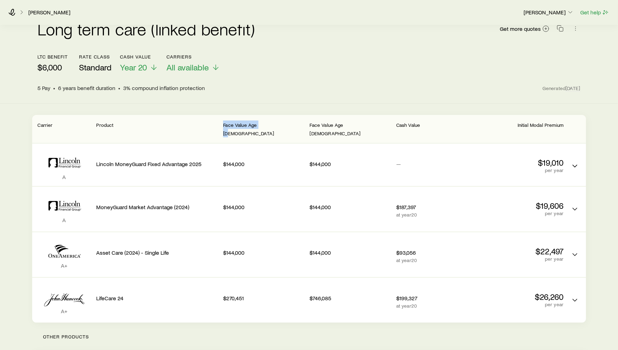
drag, startPoint x: 223, startPoint y: 124, endPoint x: 266, endPoint y: 123, distance: 43.1
click at [266, 123] on div "Face Value Age 65" at bounding box center [263, 128] width 81 height 17
drag, startPoint x: 310, startPoint y: 124, endPoint x: 370, endPoint y: 125, distance: 59.9
click at [370, 125] on div "Face Value Age 95" at bounding box center [350, 128] width 81 height 17
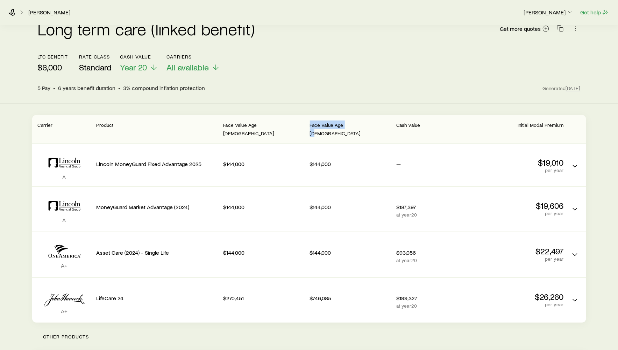
click at [370, 125] on div "Face Value Age 95" at bounding box center [350, 128] width 81 height 17
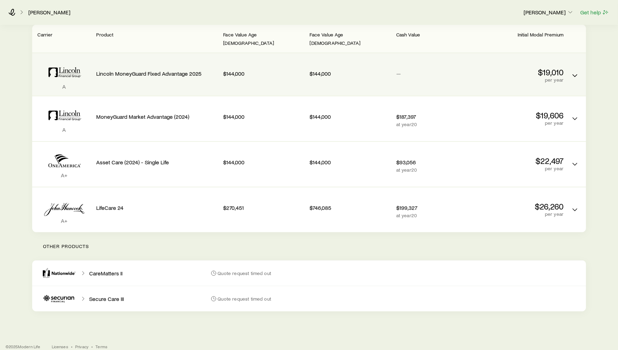
scroll to position [0, 0]
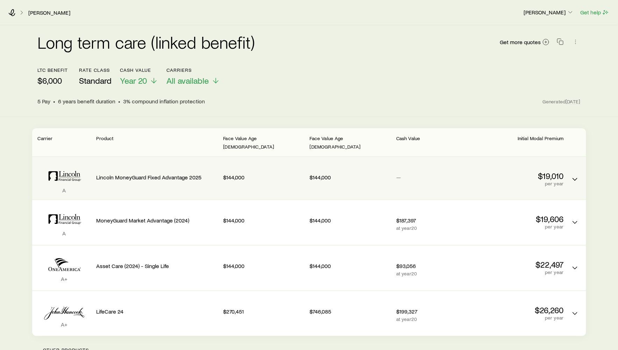
click at [235, 157] on div "A Lincoln MoneyGuard Fixed Advantage 2025 $144,000 $144,000 — $19,010 per year" at bounding box center [309, 178] width 554 height 42
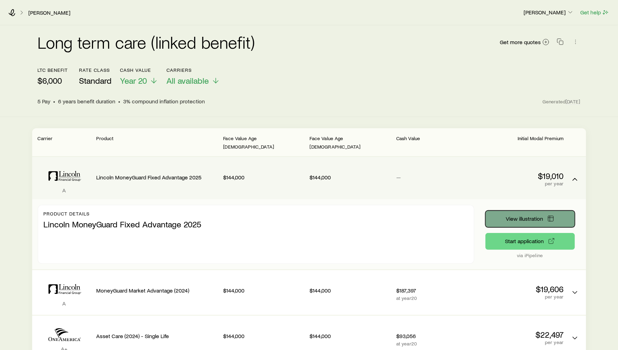
click at [501, 210] on button "View illustration" at bounding box center [531, 218] width 90 height 17
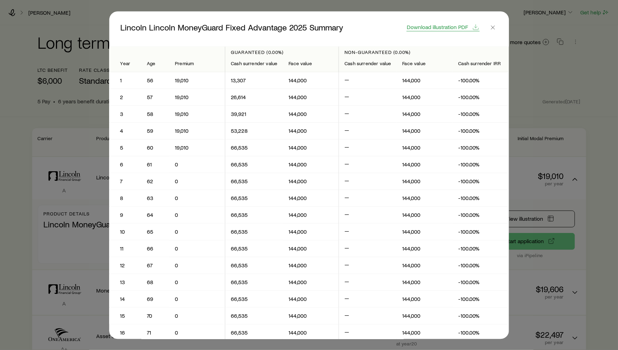
click at [439, 30] on span "Download illustration PDF" at bounding box center [437, 27] width 61 height 6
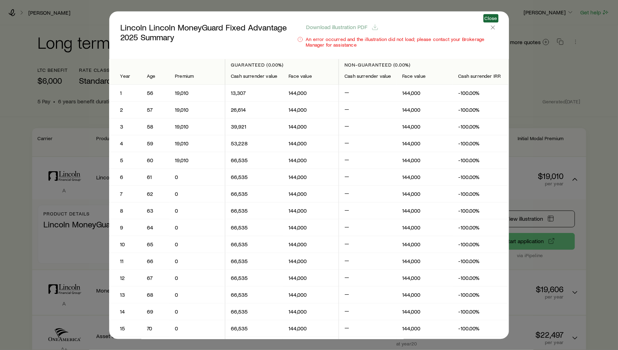
click at [497, 24] on header "Lincoln Lincoln MoneyGuard Fixed Advantage 2025 Summary Download illustration P…" at bounding box center [309, 35] width 400 height 48
click at [492, 24] on icon "button" at bounding box center [493, 27] width 7 height 7
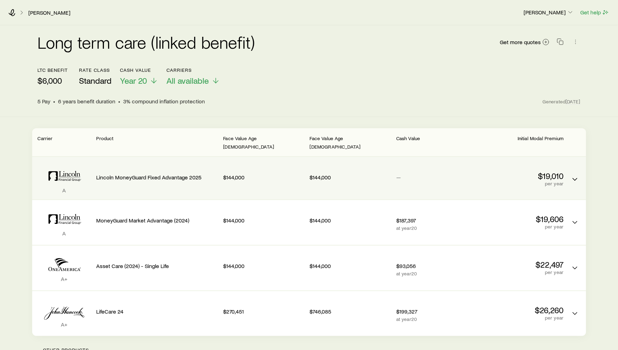
click at [283, 162] on div "$144,000" at bounding box center [263, 175] width 81 height 27
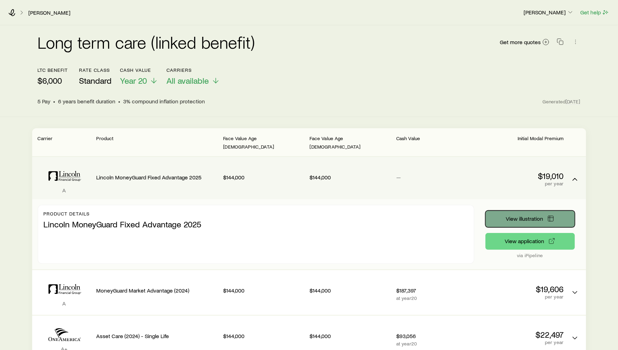
click at [527, 216] on span "View illustration" at bounding box center [524, 219] width 37 height 6
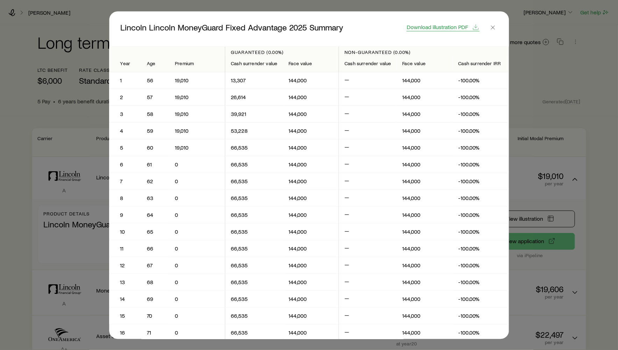
click at [425, 28] on span "Download illustration PDF" at bounding box center [437, 27] width 61 height 6
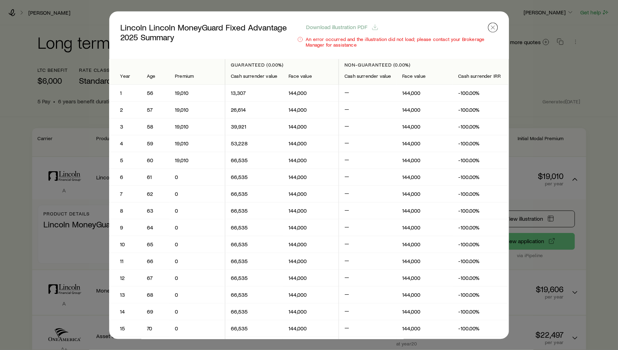
click at [491, 27] on icon "button" at bounding box center [493, 27] width 7 height 7
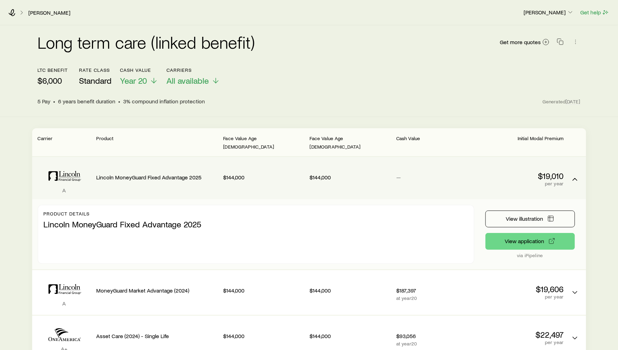
click at [238, 199] on div "Product details Lincoln MoneyGuard Fixed Advantage 2025 View illustration View …" at bounding box center [309, 234] width 554 height 70
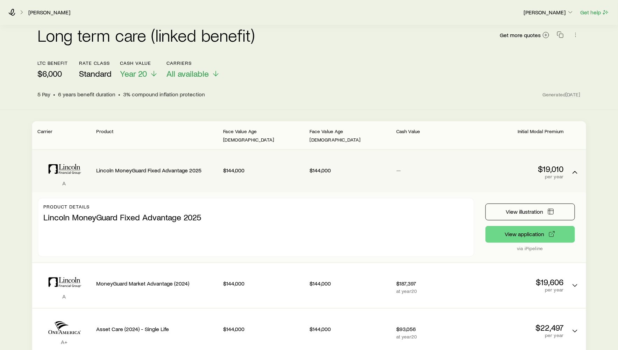
click at [237, 198] on div "Product details Lincoln MoneyGuard Fixed Advantage 2025" at bounding box center [256, 227] width 437 height 59
click at [231, 175] on div "$144,000" at bounding box center [263, 170] width 81 height 31
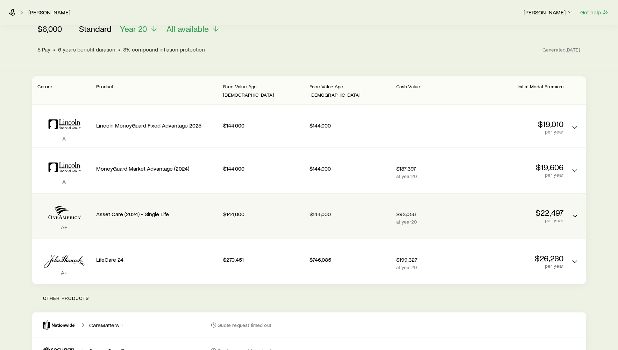
scroll to position [83, 0]
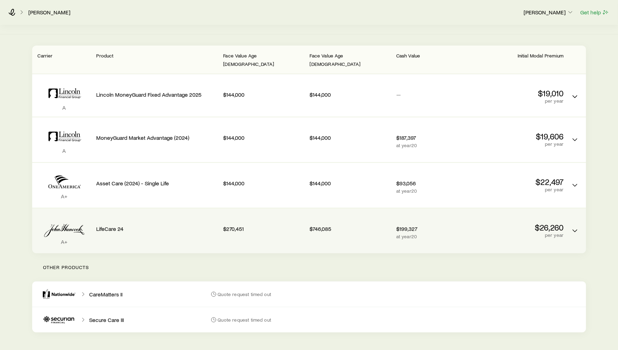
click at [194, 230] on div "LifeCare 24" at bounding box center [157, 227] width 121 height 27
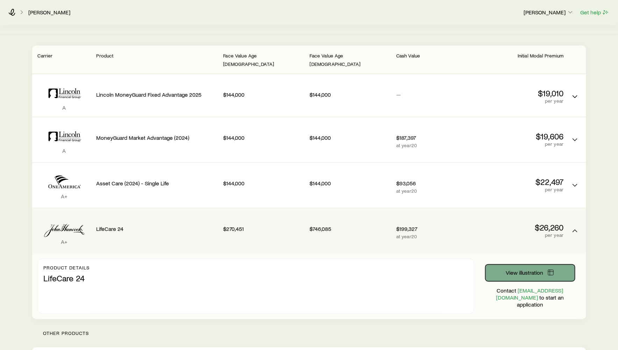
click at [524, 269] on span "View illustration" at bounding box center [524, 272] width 37 height 6
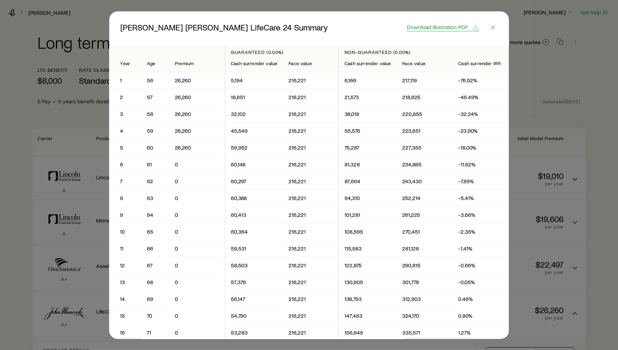
click at [443, 25] on span "Download illustration PDF" at bounding box center [437, 27] width 61 height 6
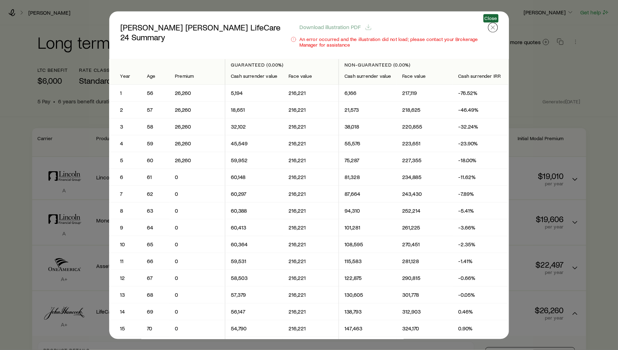
click at [493, 29] on icon "button" at bounding box center [493, 27] width 7 height 7
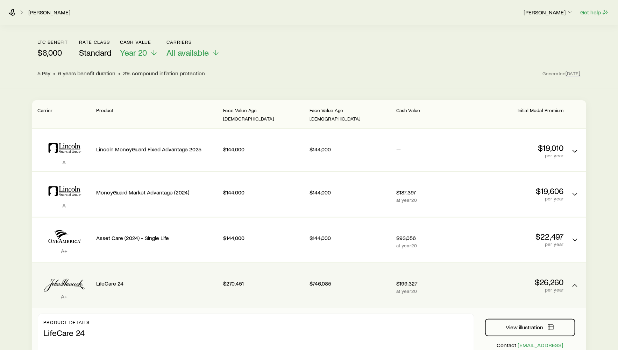
scroll to position [34, 0]
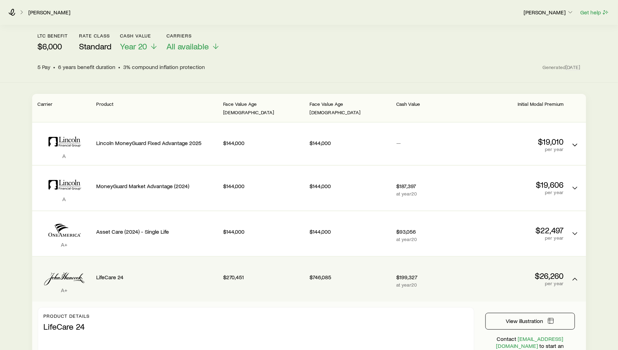
click at [490, 271] on p "$26,260" at bounding box center [523, 276] width 81 height 10
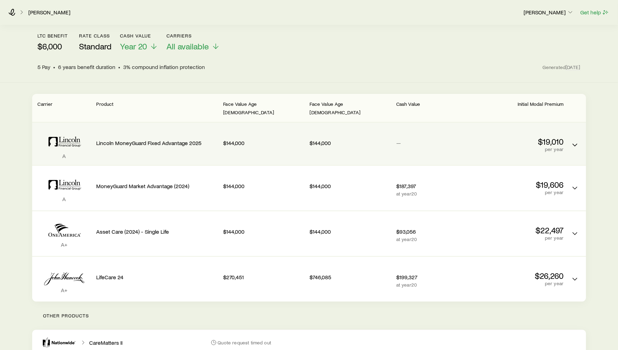
click at [139, 128] on div "Lincoln MoneyGuard Fixed Advantage 2025" at bounding box center [157, 141] width 121 height 27
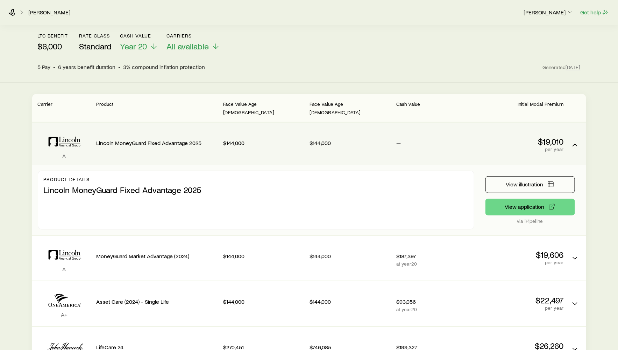
click at [421, 150] on div "A Lincoln MoneyGuard Fixed Advantage 2025 $144,000 $144,000 — $19,010 per year" at bounding box center [309, 143] width 554 height 42
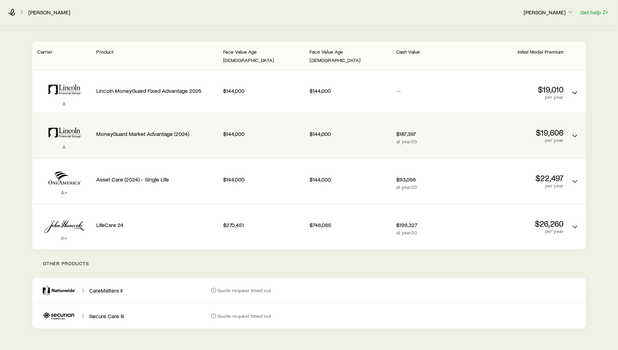
scroll to position [0, 0]
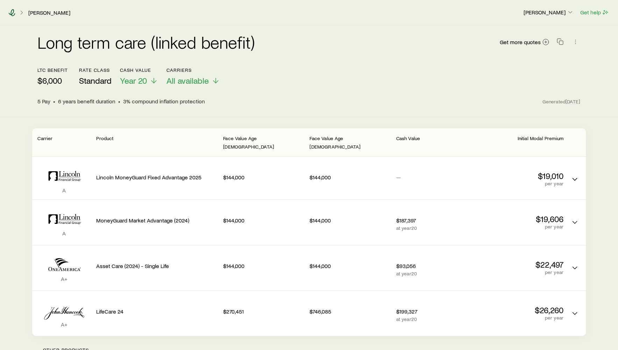
click at [8, 10] on icon at bounding box center [11, 12] width 7 height 7
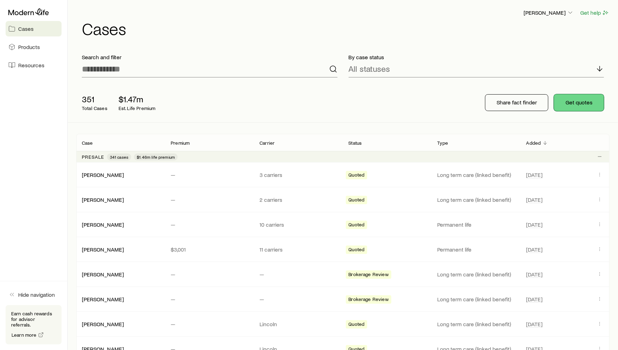
click at [581, 104] on button "Get quotes" at bounding box center [579, 102] width 50 height 17
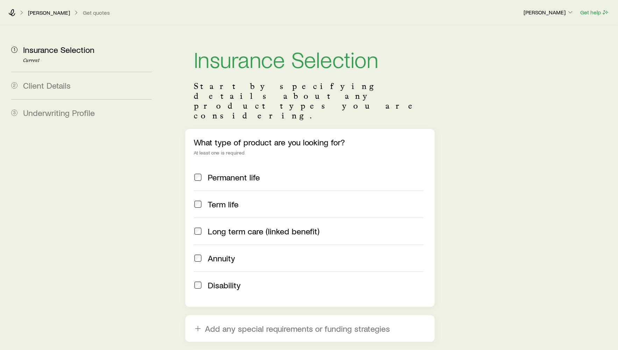
click at [235, 217] on label "Long term care (linked benefit)" at bounding box center [309, 230] width 230 height 27
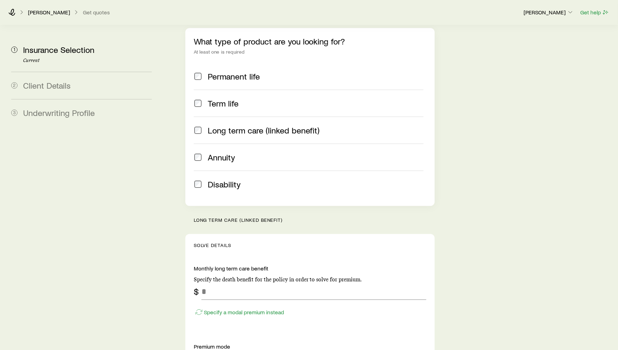
scroll to position [227, 0]
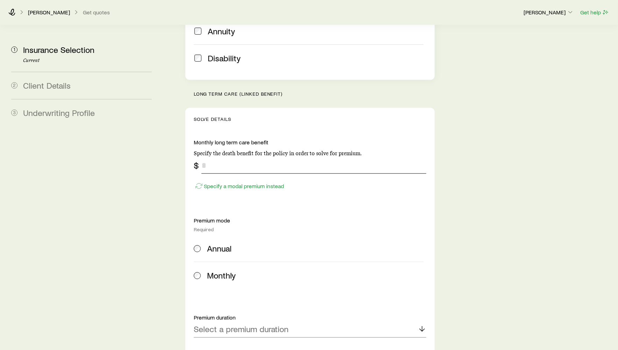
click at [228, 157] on input "tel" at bounding box center [314, 165] width 225 height 17
click at [227, 182] on button "Specify a modal premium instead" at bounding box center [239, 186] width 91 height 8
click at [243, 157] on input "tel" at bounding box center [314, 165] width 225 height 17
type input "*******"
click at [210, 243] on span "Annual" at bounding box center [219, 248] width 24 height 10
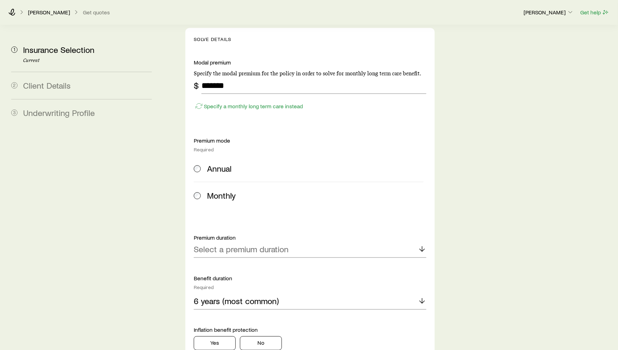
scroll to position [346, 0]
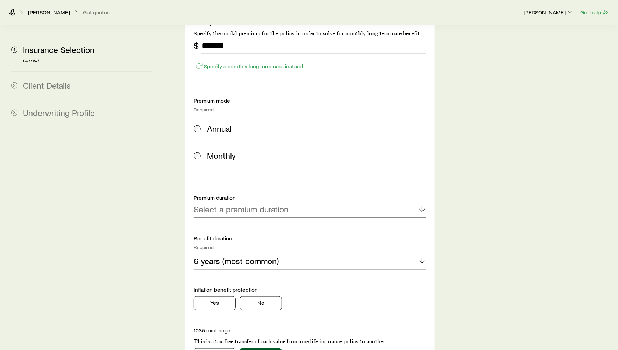
click at [198, 204] on p "Select a premium duration" at bounding box center [241, 209] width 95 height 10
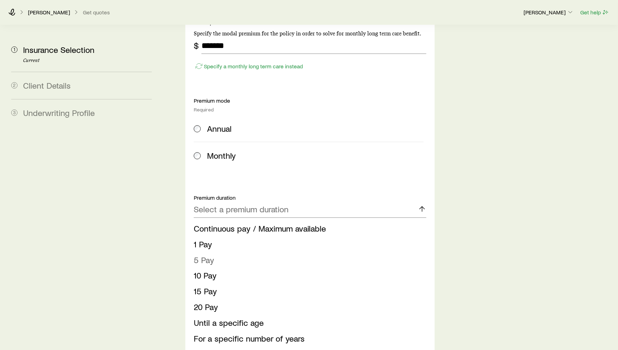
click at [230, 252] on li "5 Pay" at bounding box center [308, 260] width 229 height 16
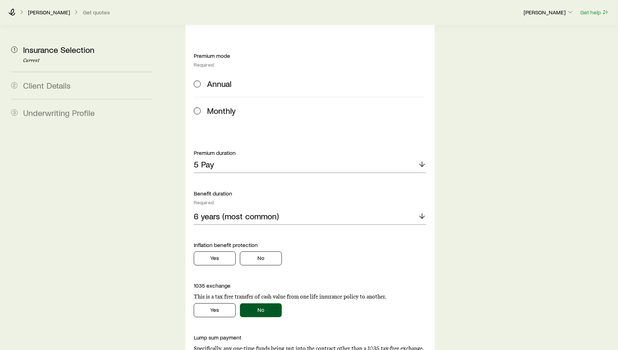
scroll to position [433, 0]
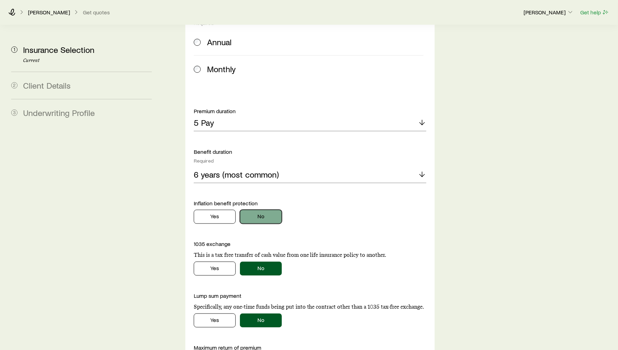
click at [254, 210] on button "No" at bounding box center [261, 217] width 42 height 14
click at [220, 210] on button "Yes" at bounding box center [215, 217] width 42 height 14
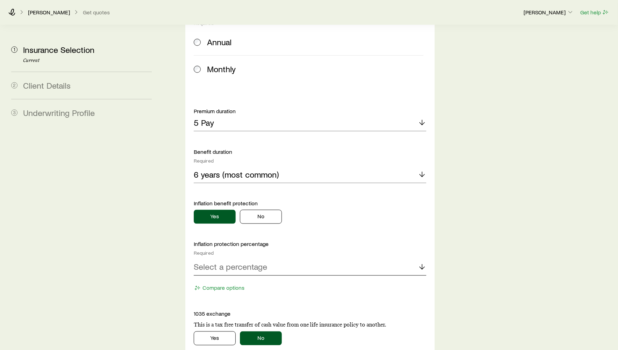
click at [225, 262] on p "Select a percentage" at bounding box center [230, 267] width 73 height 10
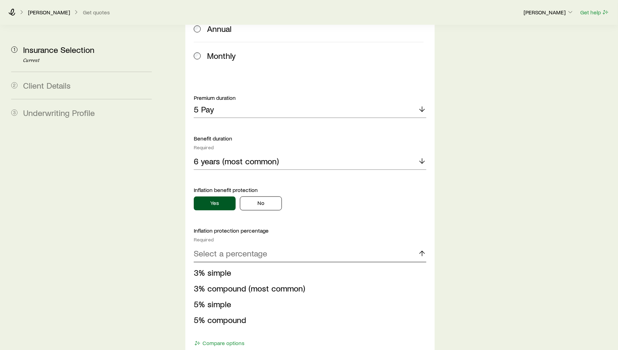
scroll to position [457, 0]
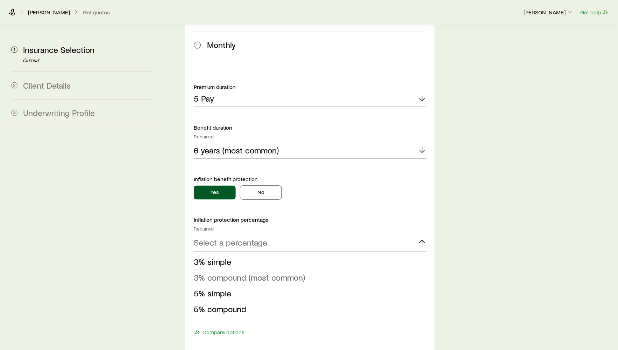
click at [228, 270] on li "3% compound (most common)" at bounding box center [308, 278] width 229 height 16
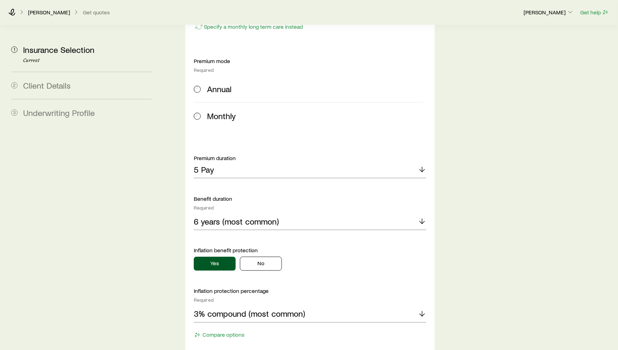
scroll to position [378, 0]
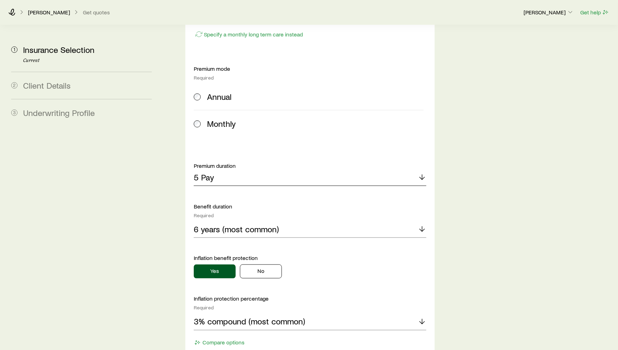
click at [225, 169] on div "5 Pay" at bounding box center [310, 177] width 233 height 17
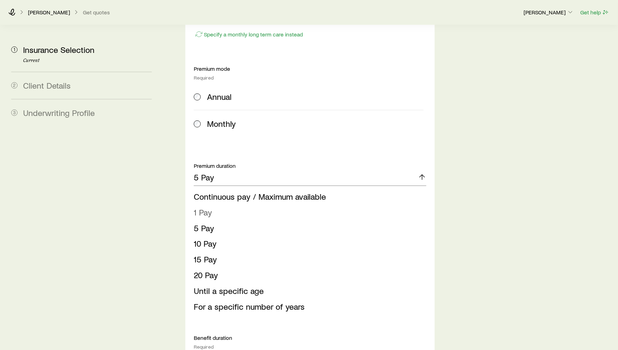
click at [223, 204] on li "1 Pay" at bounding box center [308, 212] width 229 height 16
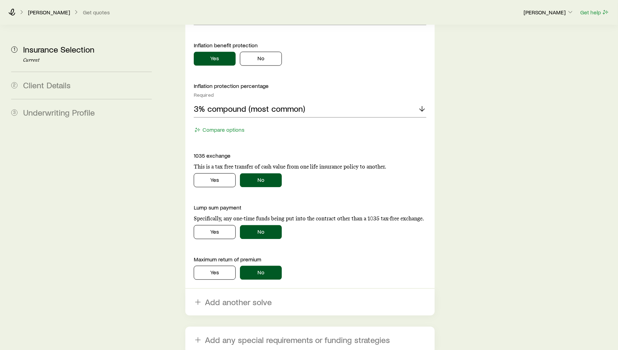
scroll to position [649, 0]
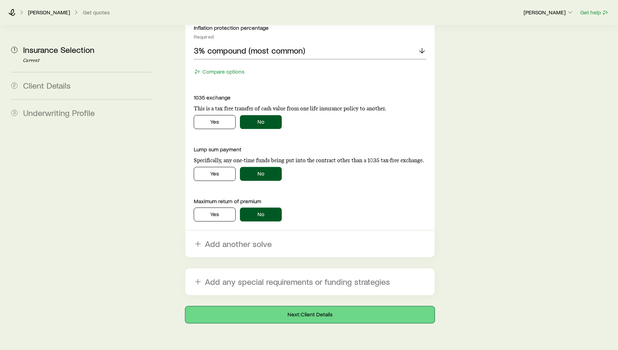
click at [328, 306] on button "Next: Client Details" at bounding box center [310, 314] width 250 height 17
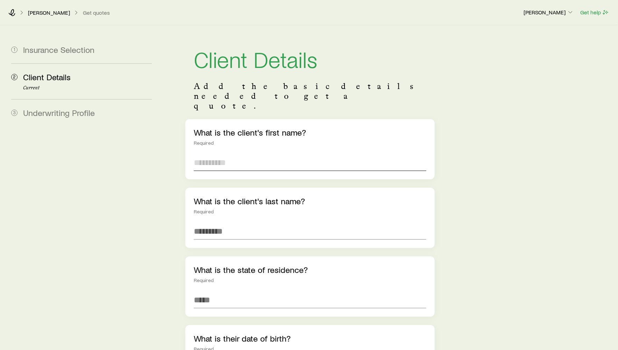
click at [269, 154] on input "text" at bounding box center [310, 162] width 233 height 17
type input "*****"
type input "****"
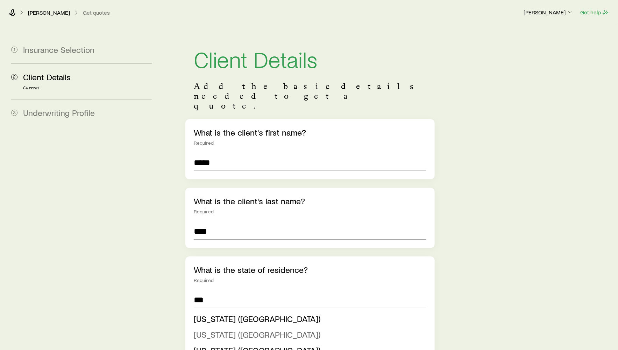
click at [222, 327] on li "New Jersey (NJ)" at bounding box center [308, 335] width 229 height 16
type input "**********"
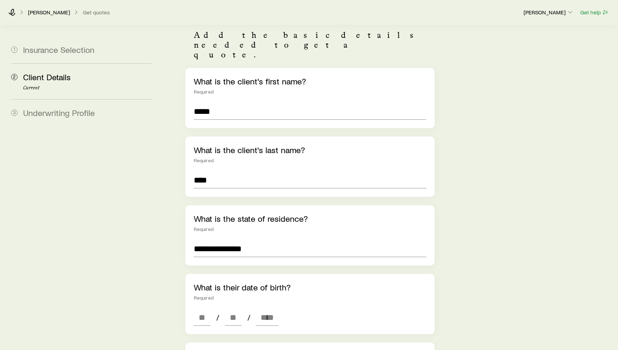
scroll to position [58, 0]
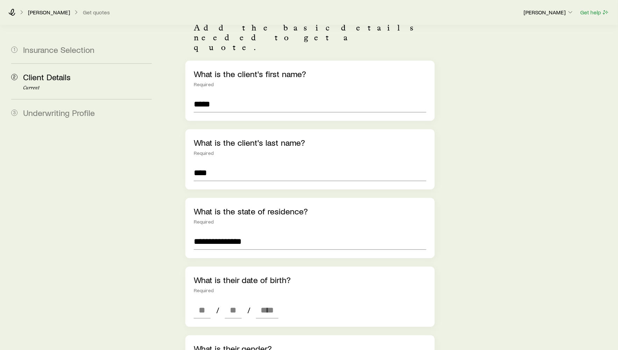
click at [203, 301] on div "What is their date of birth? Required / /" at bounding box center [310, 296] width 250 height 60
click at [203, 298] on div "What is their date of birth? Required / /" at bounding box center [310, 296] width 250 height 60
click at [205, 301] on input at bounding box center [202, 309] width 17 height 17
type input "**"
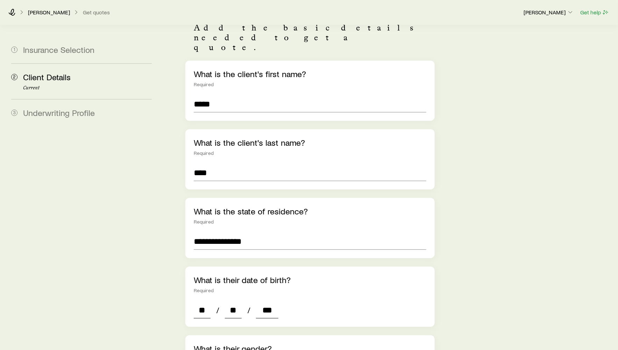
type input "****"
type input "*"
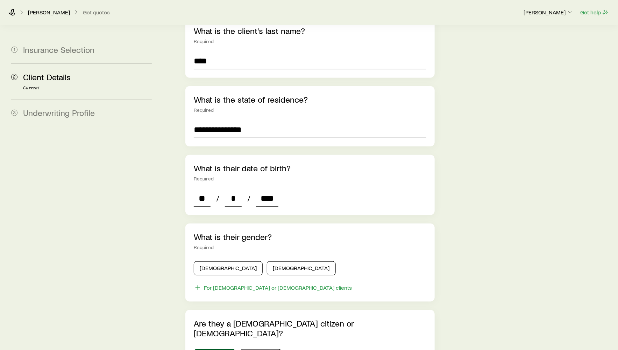
scroll to position [244, 0]
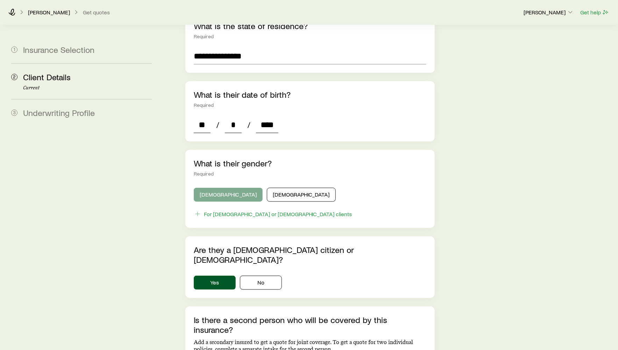
type input "****"
click at [216, 188] on button "Male" at bounding box center [228, 195] width 69 height 14
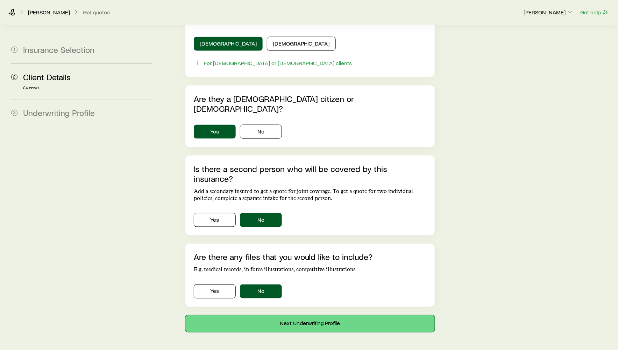
click at [278, 315] on button "Next: Underwriting Profile" at bounding box center [310, 323] width 250 height 17
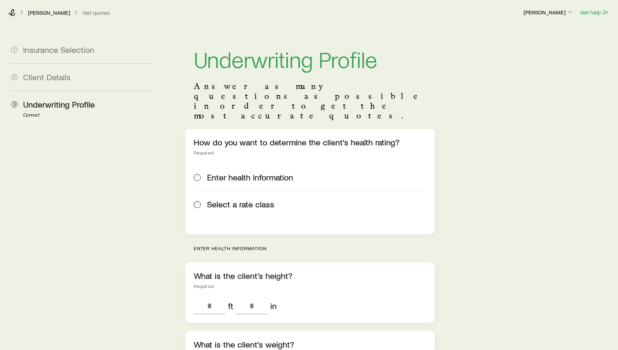
click at [241, 199] on span "Select a rate class" at bounding box center [240, 204] width 67 height 10
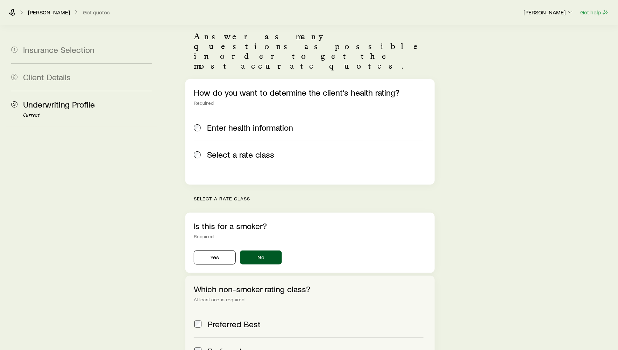
scroll to position [180, 0]
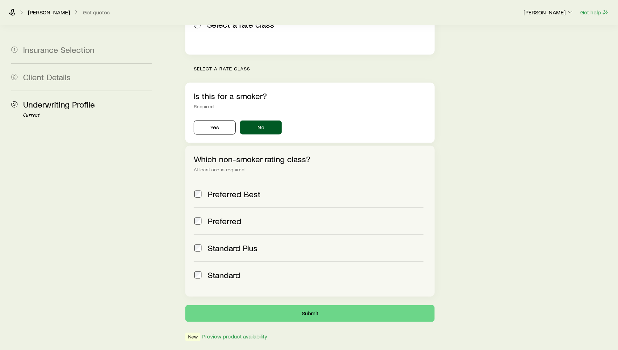
click at [241, 270] on div "Standard" at bounding box center [316, 275] width 216 height 10
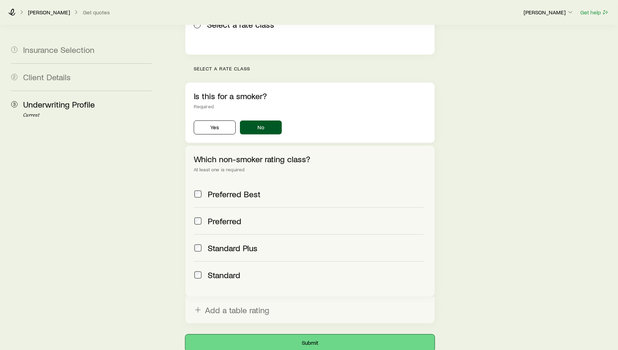
click at [271, 334] on button "Submit" at bounding box center [310, 342] width 250 height 17
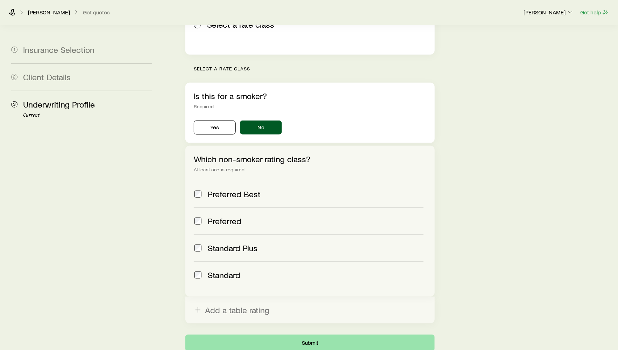
scroll to position [0, 0]
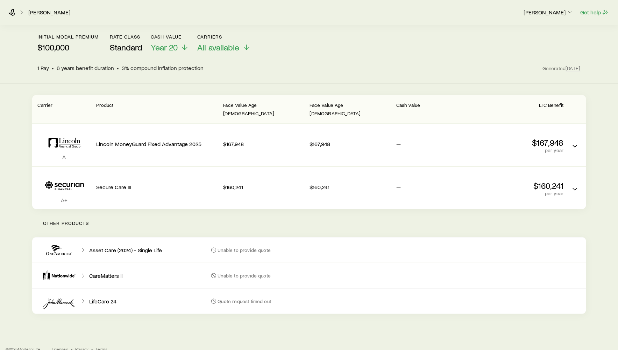
scroll to position [33, 0]
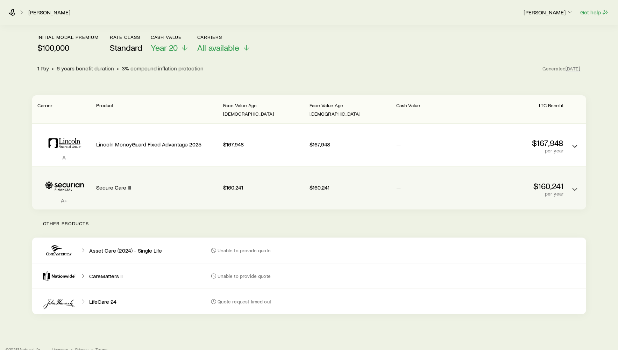
click at [199, 184] on p "Secure Care III" at bounding box center [157, 187] width 121 height 7
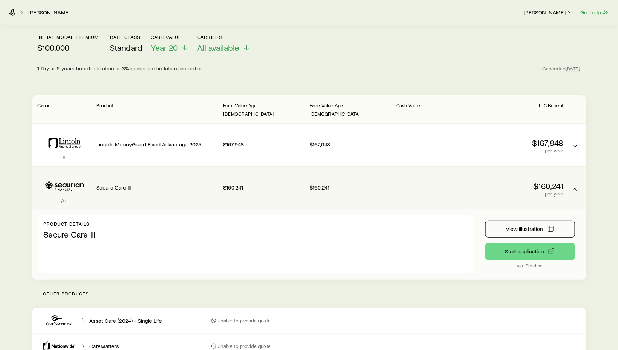
click at [199, 184] on p "Secure Care III" at bounding box center [157, 187] width 121 height 7
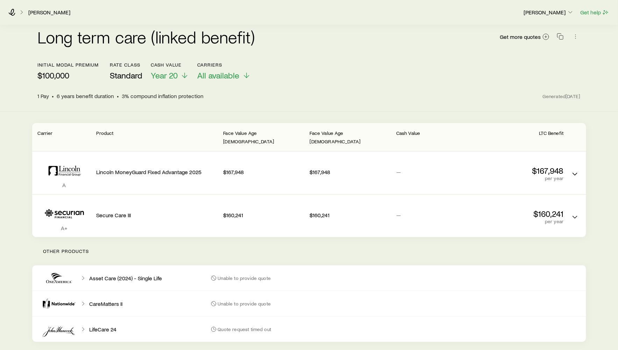
scroll to position [4, 0]
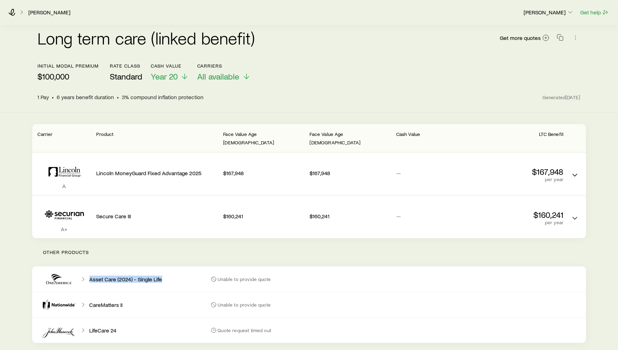
drag, startPoint x: 90, startPoint y: 269, endPoint x: 171, endPoint y: 274, distance: 81.0
click at [171, 274] on div "Asset Care (2024) - Single Life" at bounding box center [118, 278] width 173 height 25
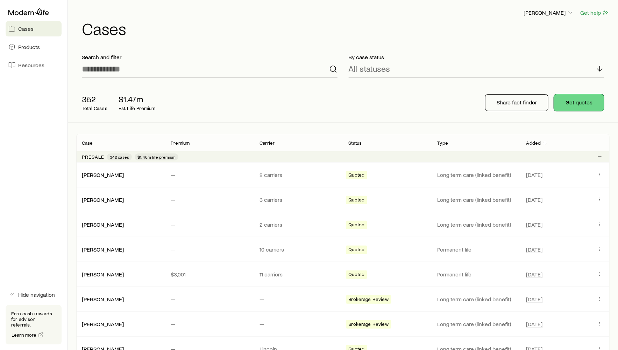
click at [579, 104] on button "Get quotes" at bounding box center [579, 102] width 50 height 17
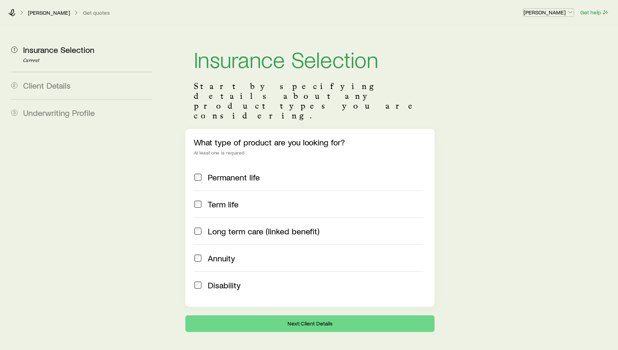
click at [531, 13] on p "[PERSON_NAME]" at bounding box center [549, 12] width 50 height 7
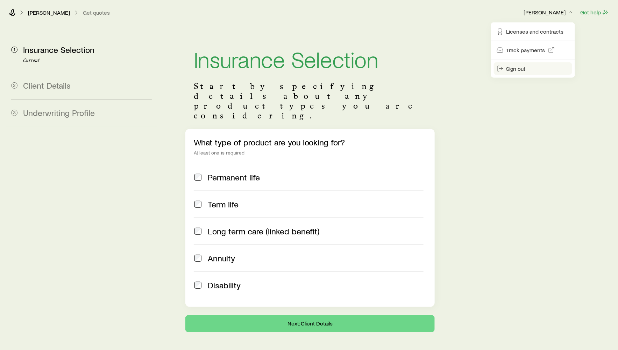
click at [510, 66] on span "Sign out" at bounding box center [516, 68] width 19 height 7
